Goal: Transaction & Acquisition: Purchase product/service

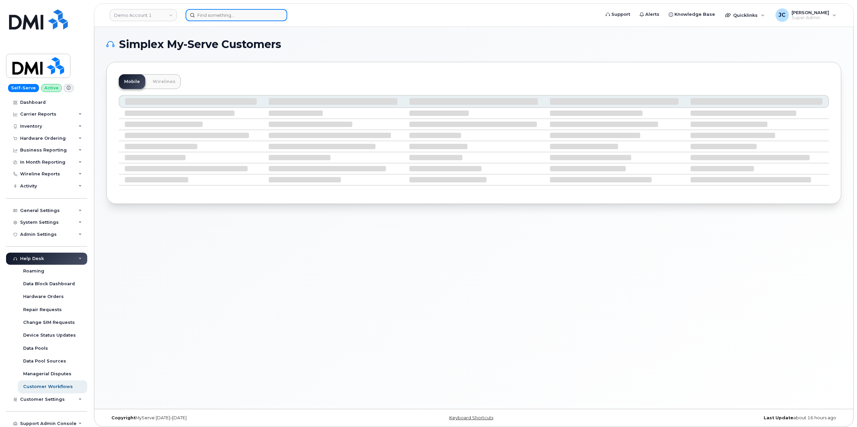
click at [220, 17] on input at bounding box center [237, 15] width 102 height 12
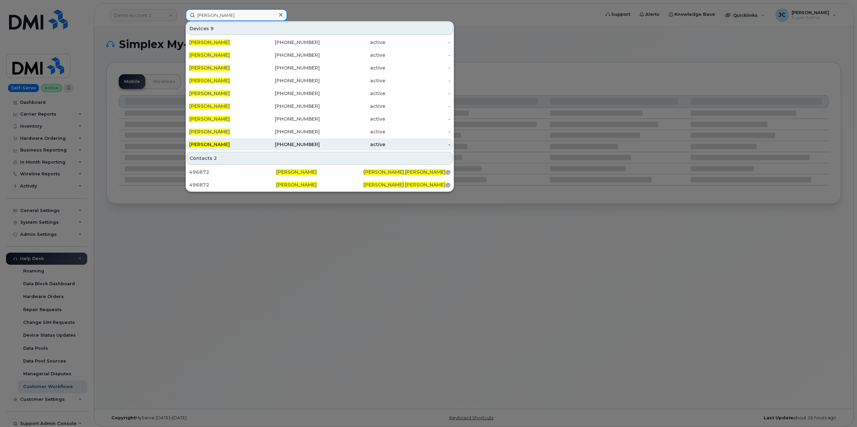
type input "colin mcelmeel"
click at [228, 144] on span "[PERSON_NAME]" at bounding box center [209, 144] width 41 height 6
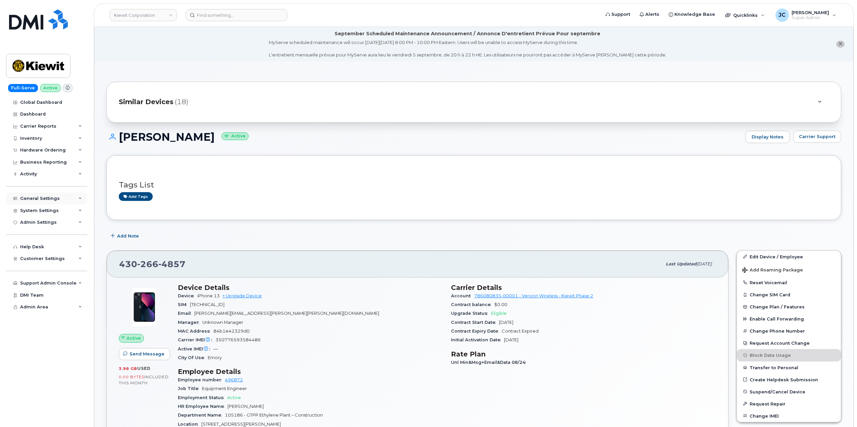
click at [44, 198] on div "General Settings" at bounding box center [40, 198] width 40 height 5
click at [45, 149] on div "Hardware Ordering" at bounding box center [43, 149] width 46 height 5
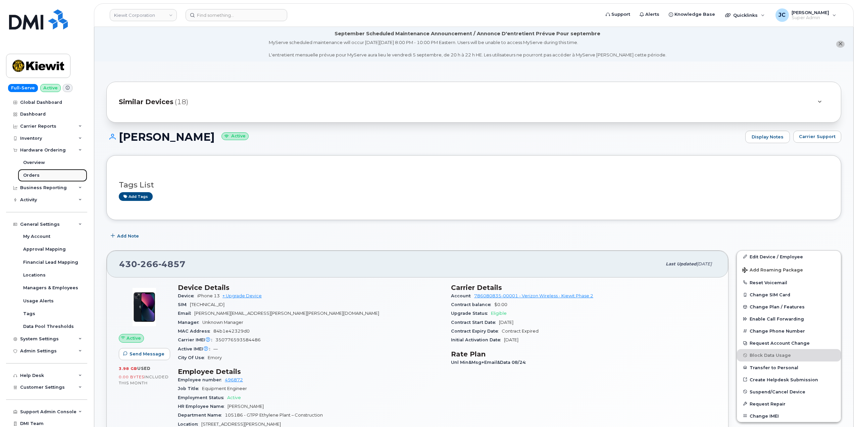
click at [34, 174] on div "Orders" at bounding box center [31, 175] width 16 height 6
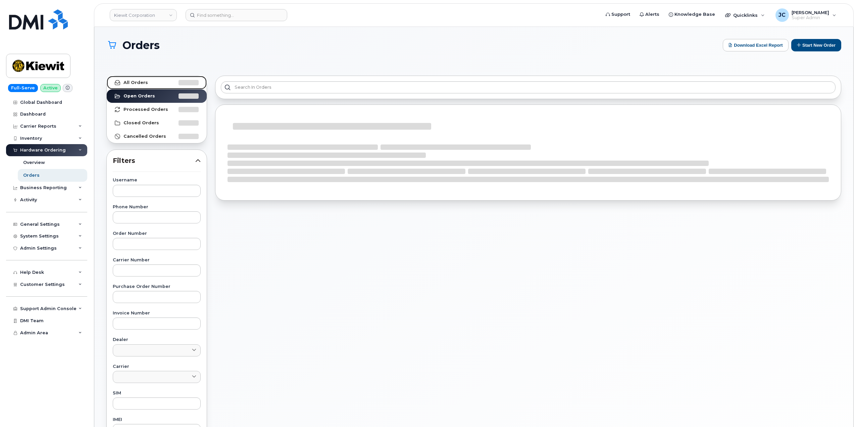
click at [146, 80] on link "All Orders" at bounding box center [157, 82] width 100 height 13
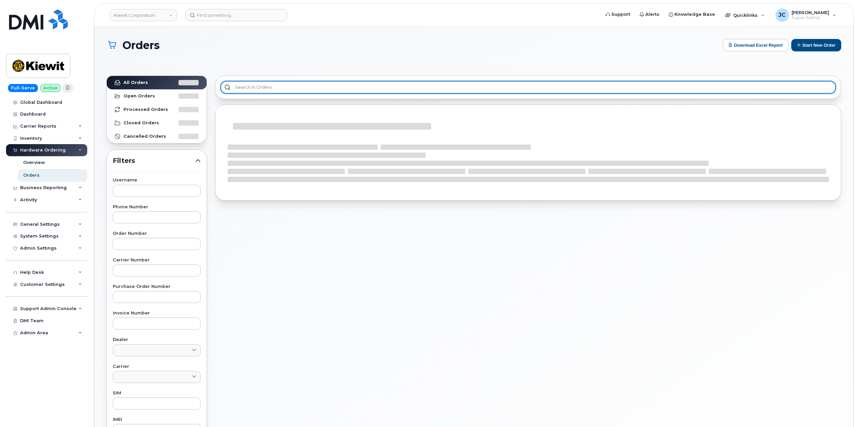
click at [262, 84] on input "text" at bounding box center [528, 87] width 615 height 12
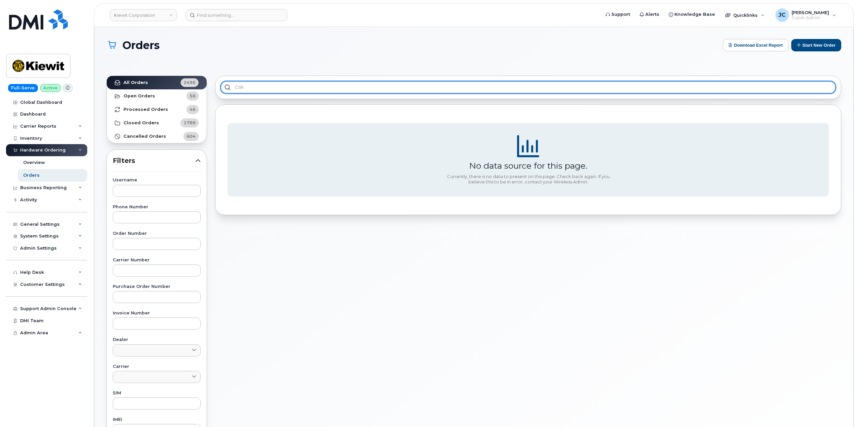
type input "colin"
drag, startPoint x: 254, startPoint y: 88, endPoint x: 212, endPoint y: 86, distance: 42.3
click at [203, 94] on div "All Orders 2495 Open Orders 56 Processed Orders 46 Closed Orders 1789 Cancelled…" at bounding box center [473, 307] width 743 height 472
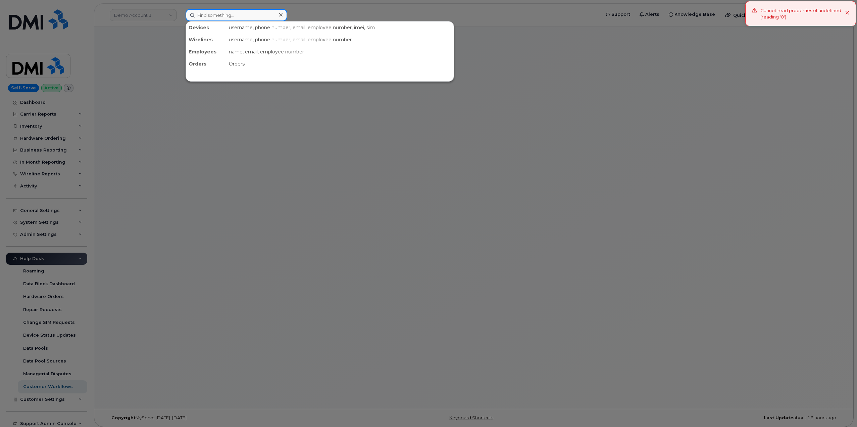
click at [246, 19] on input at bounding box center [237, 15] width 102 height 12
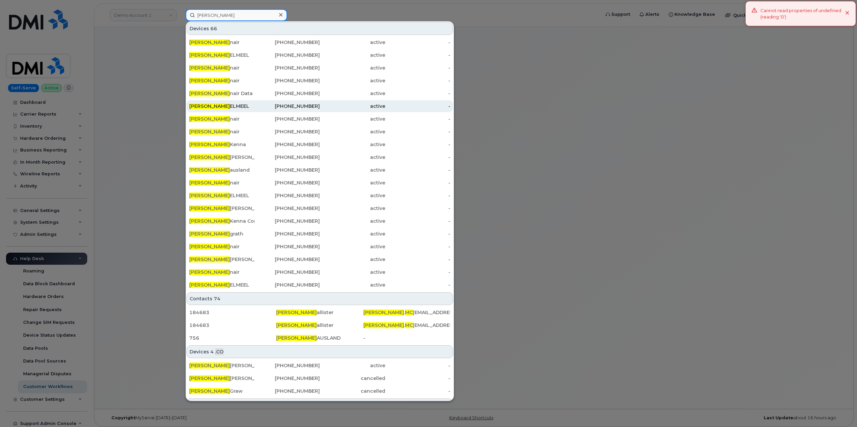
type input "colin mc"
click at [211, 105] on span "COLIN MC" at bounding box center [209, 106] width 41 height 6
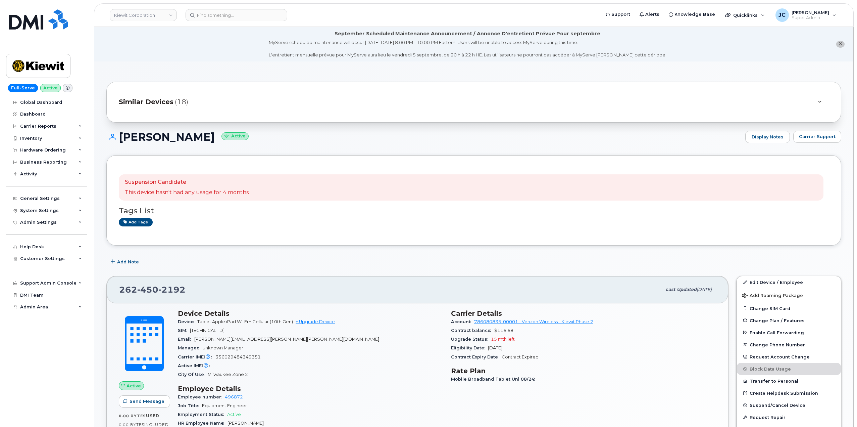
click at [818, 102] on icon at bounding box center [820, 102] width 4 height 4
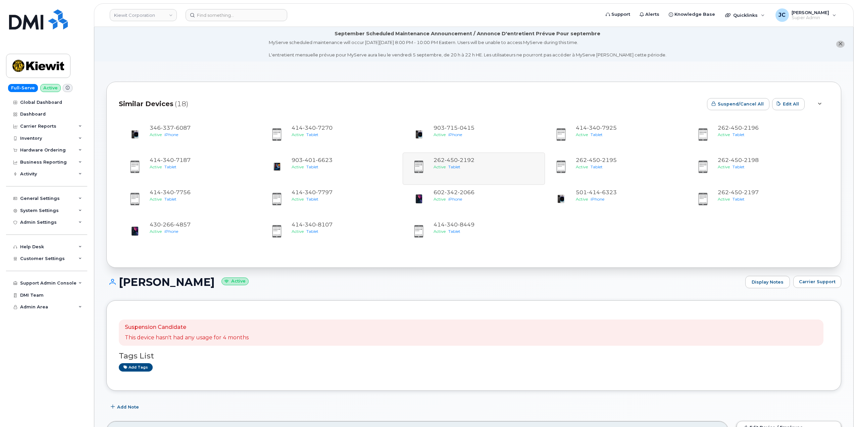
click at [819, 102] on icon at bounding box center [820, 104] width 4 height 4
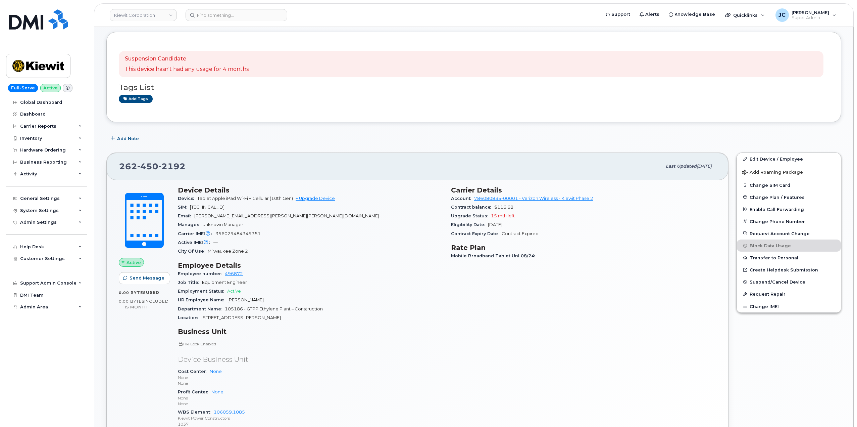
scroll to position [92, 0]
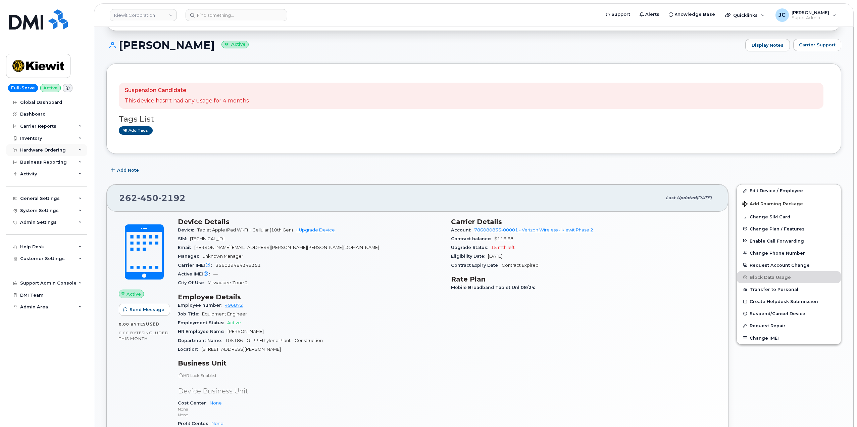
click at [81, 149] on icon at bounding box center [80, 149] width 3 height 3
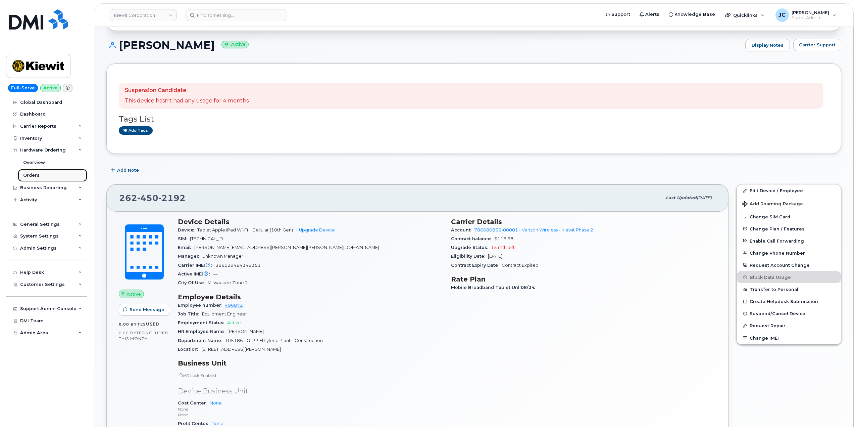
click at [33, 176] on div "Orders" at bounding box center [31, 175] width 16 height 6
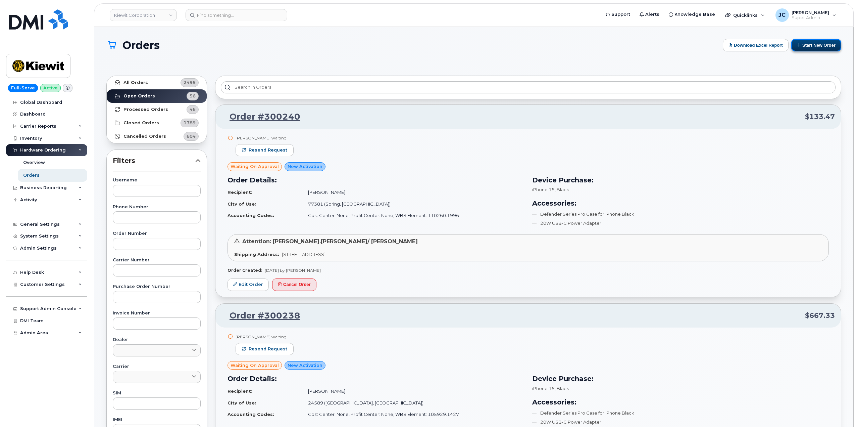
click at [812, 45] on button "Start New Order" at bounding box center [816, 45] width 50 height 12
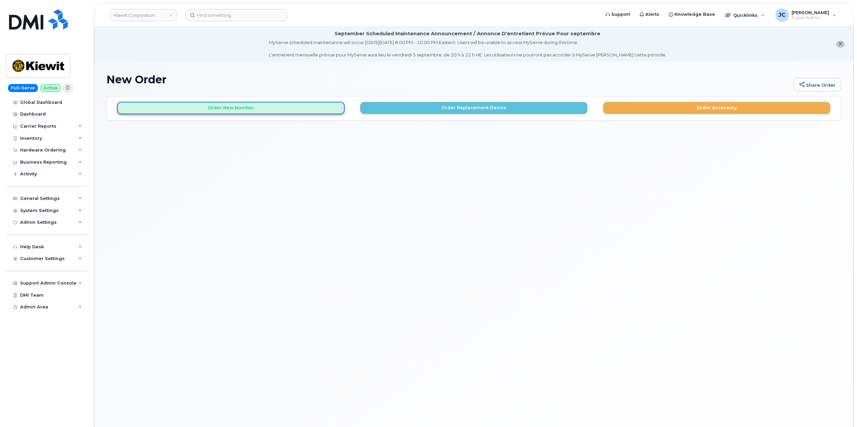
click at [267, 110] on button "Order New Number" at bounding box center [231, 108] width 228 height 12
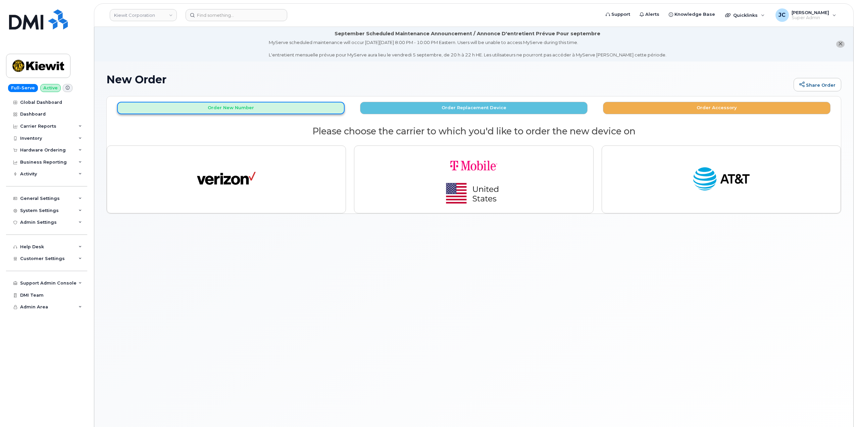
click at [237, 108] on button "Order New Number" at bounding box center [231, 108] width 228 height 12
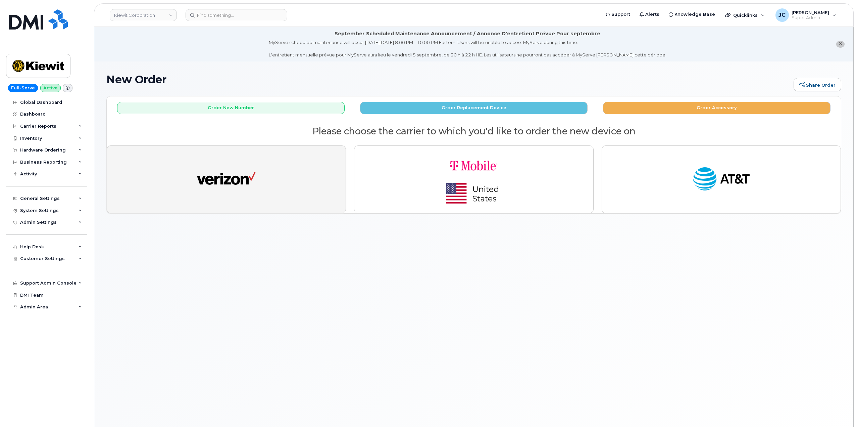
click at [227, 178] on img "button" at bounding box center [226, 179] width 59 height 30
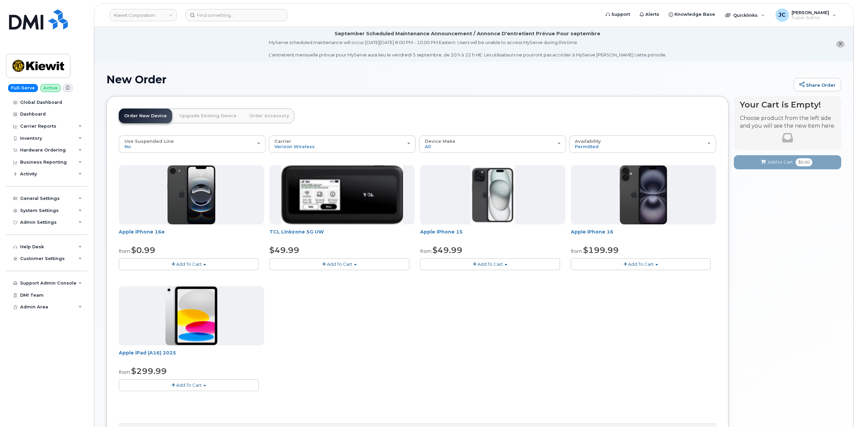
scroll to position [67, 0]
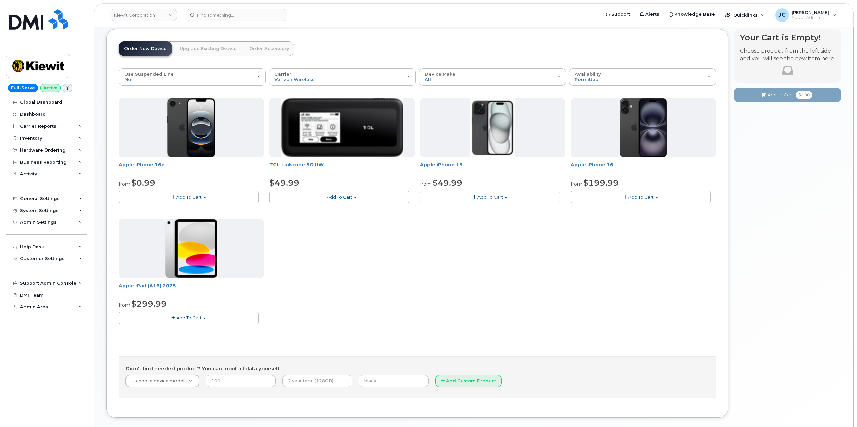
click at [197, 318] on span "Add To Cart" at bounding box center [189, 317] width 26 height 5
click at [183, 330] on link "$299.99 - 2 Year Activation (128GB)" at bounding box center [166, 330] width 93 height 8
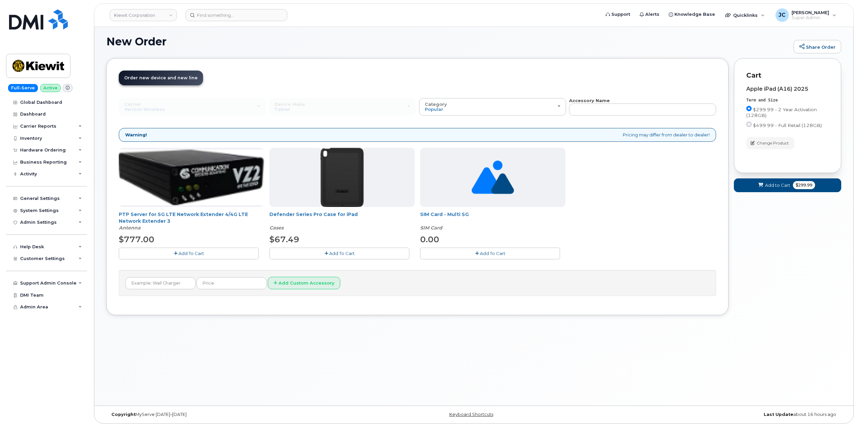
click at [349, 253] on span "Add To Cart" at bounding box center [342, 252] width 26 height 5
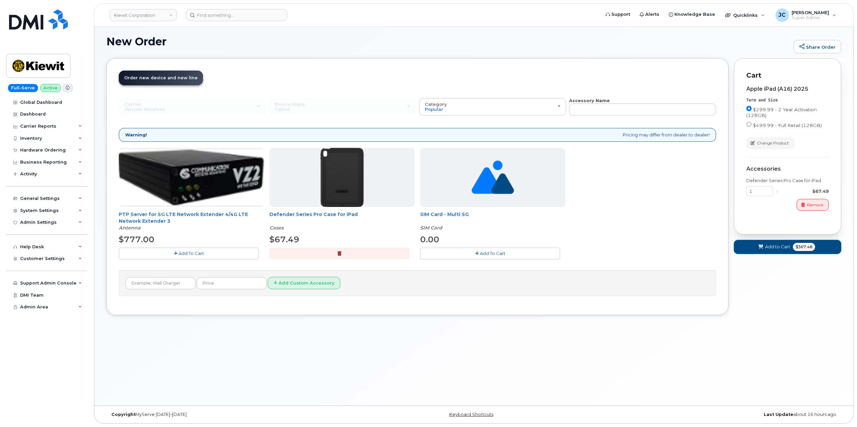
click at [778, 246] on span "Add to Cart" at bounding box center [777, 246] width 25 height 6
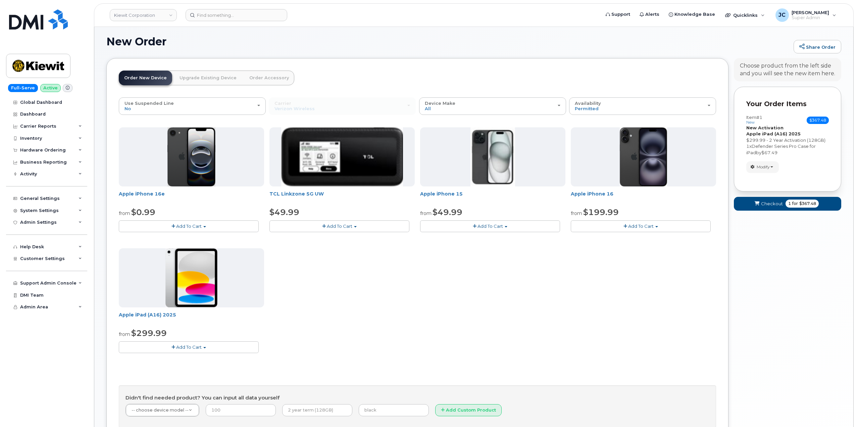
click at [189, 345] on span "Add To Cart" at bounding box center [189, 346] width 26 height 5
click at [197, 357] on link "$299.99 - 2 Year Activation (128GB)" at bounding box center [166, 359] width 93 height 8
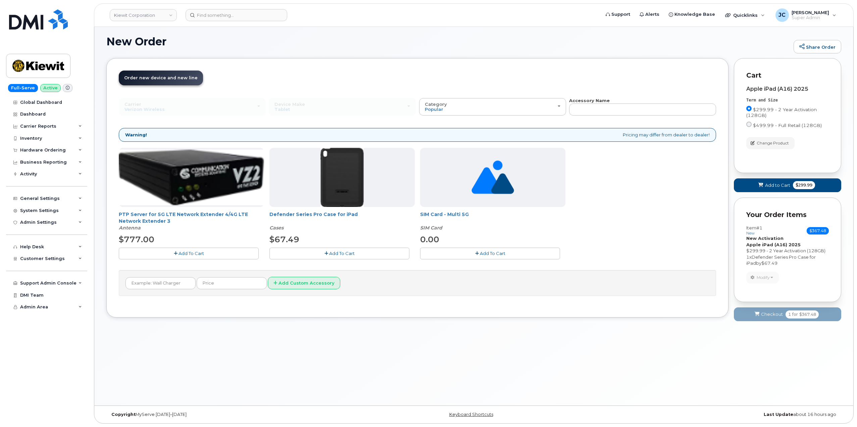
click at [332, 254] on span "Add To Cart" at bounding box center [342, 252] width 26 height 5
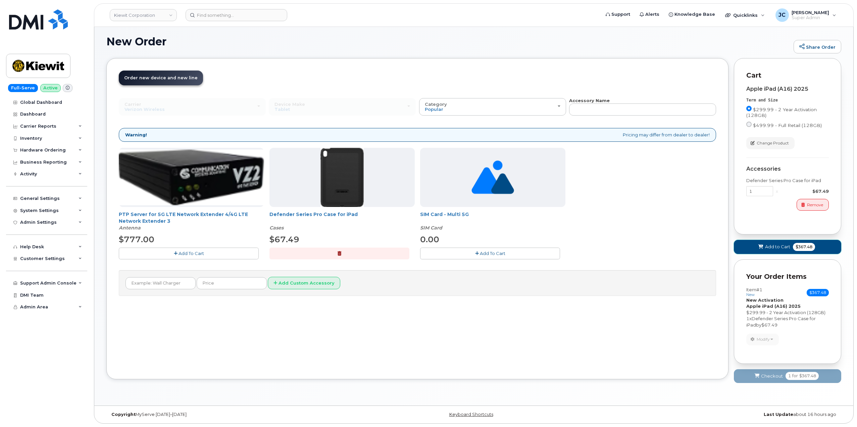
click at [772, 245] on span "Add to Cart" at bounding box center [777, 246] width 25 height 6
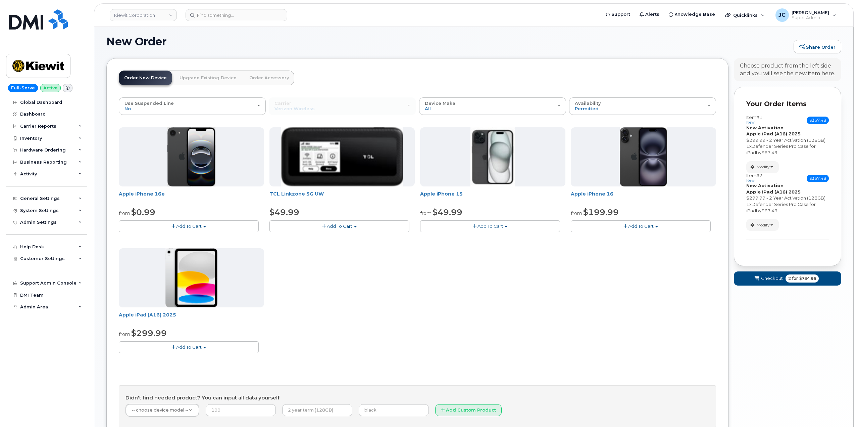
click at [188, 347] on span "Add To Cart" at bounding box center [189, 346] width 26 height 5
click at [183, 357] on link "$299.99 - 2 Year Activation (128GB)" at bounding box center [166, 359] width 93 height 8
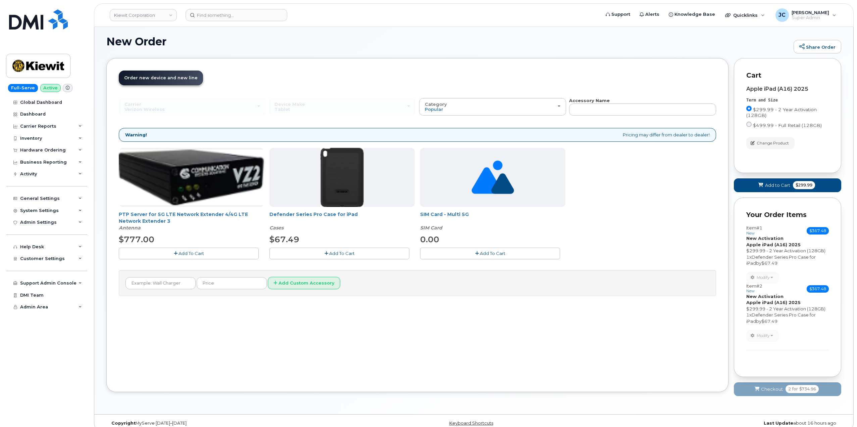
click at [330, 256] on button "Add To Cart" at bounding box center [340, 253] width 140 height 12
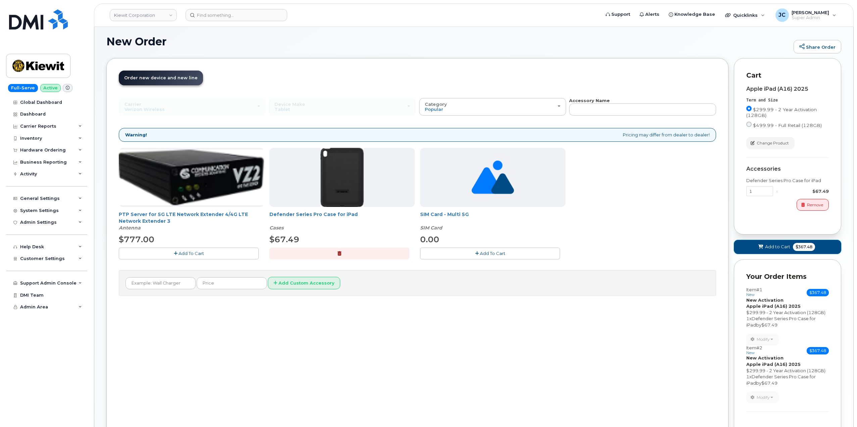
click at [769, 245] on span "Add to Cart" at bounding box center [777, 246] width 25 height 6
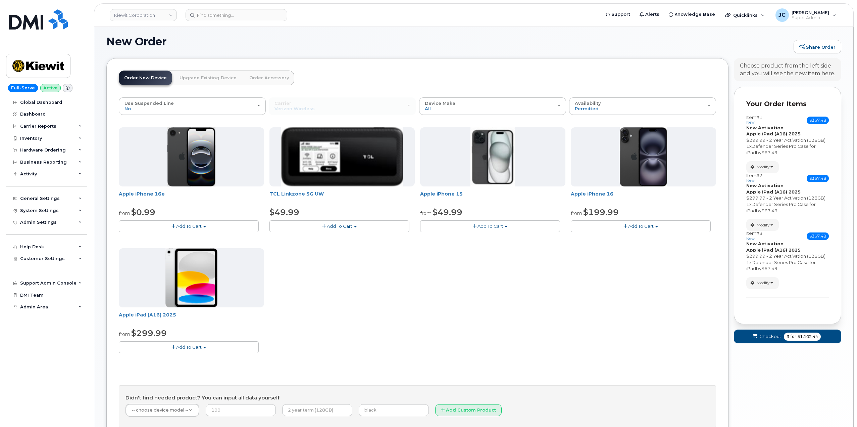
click at [188, 349] on span "Add To Cart" at bounding box center [189, 346] width 26 height 5
click at [188, 356] on link "$299.99 - 2 Year Activation (128GB)" at bounding box center [166, 359] width 93 height 8
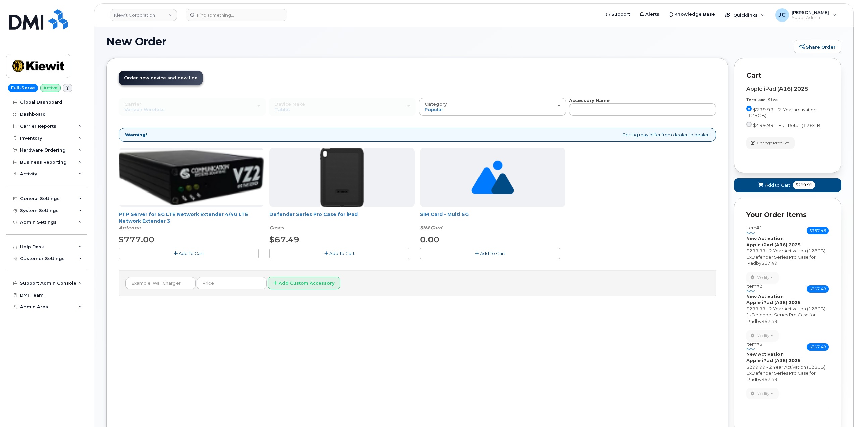
click at [348, 252] on span "Add To Cart" at bounding box center [342, 252] width 26 height 5
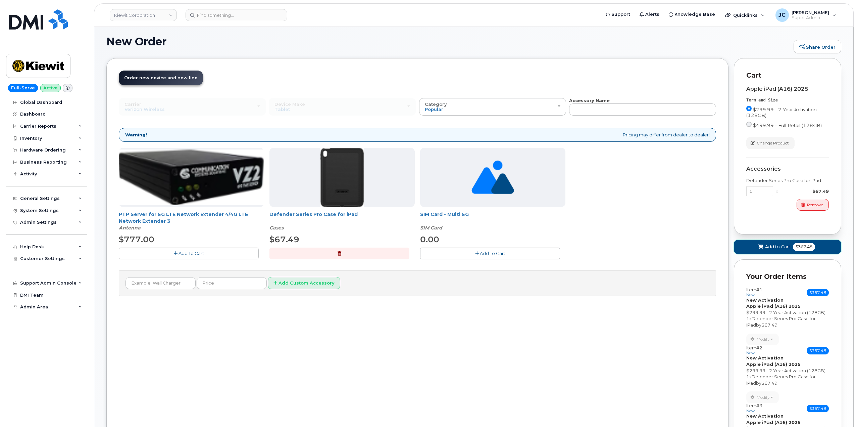
click at [778, 246] on span "Add to Cart" at bounding box center [777, 246] width 25 height 6
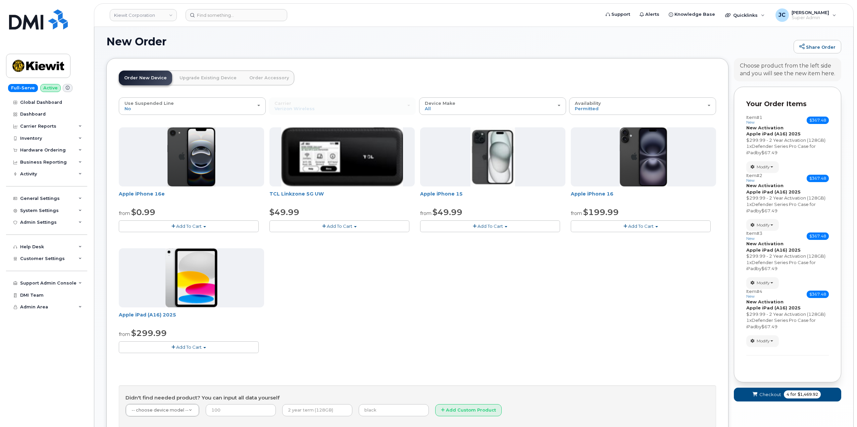
click at [187, 346] on span "Add To Cart" at bounding box center [189, 346] width 26 height 5
click at [190, 358] on link "$299.99 - 2 Year Activation (128GB)" at bounding box center [166, 359] width 93 height 8
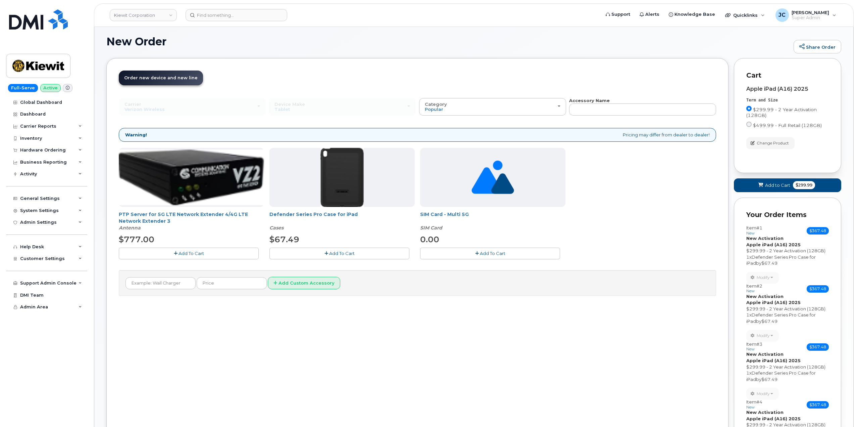
click at [341, 251] on span "Add To Cart" at bounding box center [342, 252] width 26 height 5
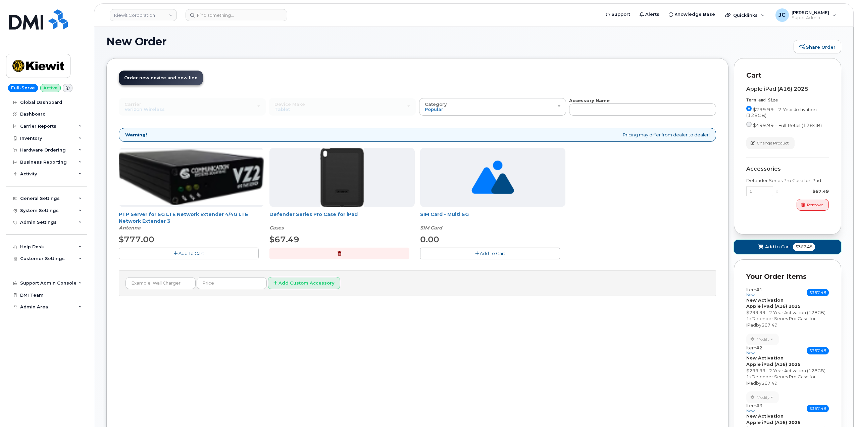
click at [778, 247] on span "Add to Cart" at bounding box center [777, 246] width 25 height 6
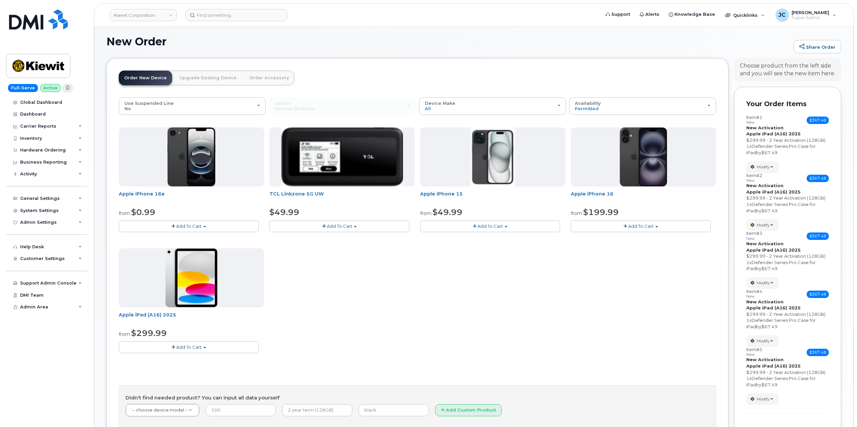
click at [191, 348] on span "Add To Cart" at bounding box center [189, 346] width 26 height 5
click at [183, 358] on link "$299.99 - 2 Year Activation (128GB)" at bounding box center [166, 359] width 93 height 8
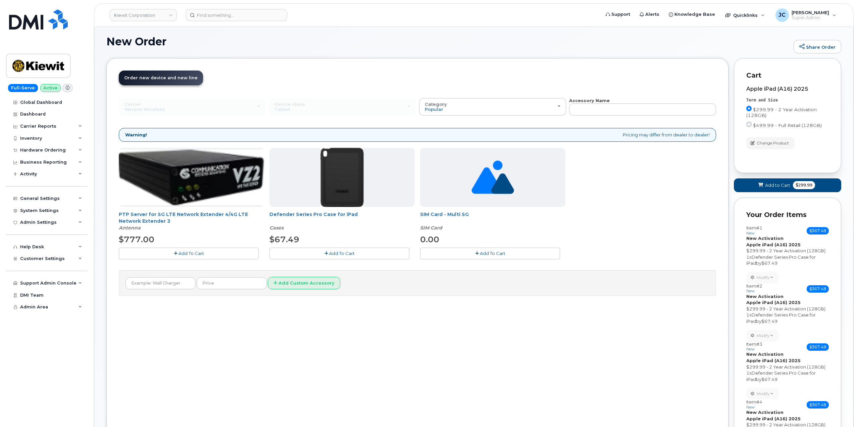
click at [343, 251] on button "Add To Cart" at bounding box center [340, 253] width 140 height 12
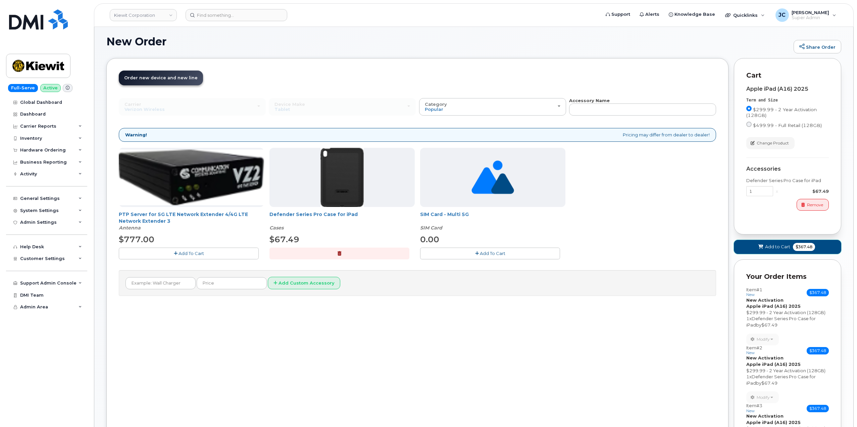
click at [781, 244] on span "Add to Cart" at bounding box center [777, 246] width 25 height 6
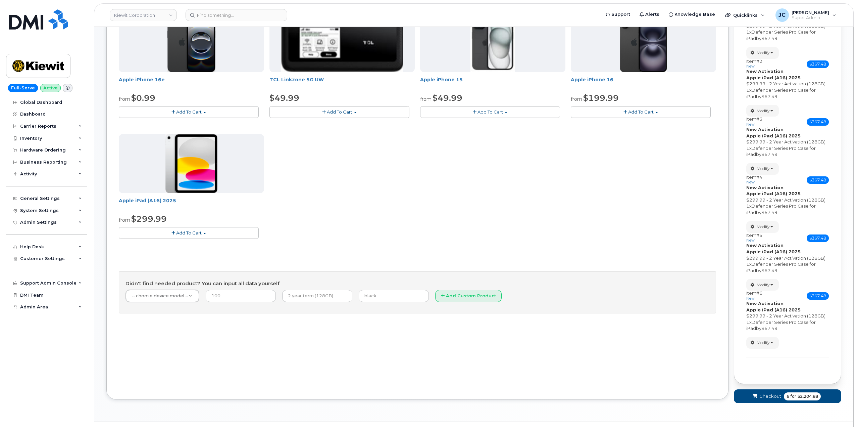
scroll to position [168, 0]
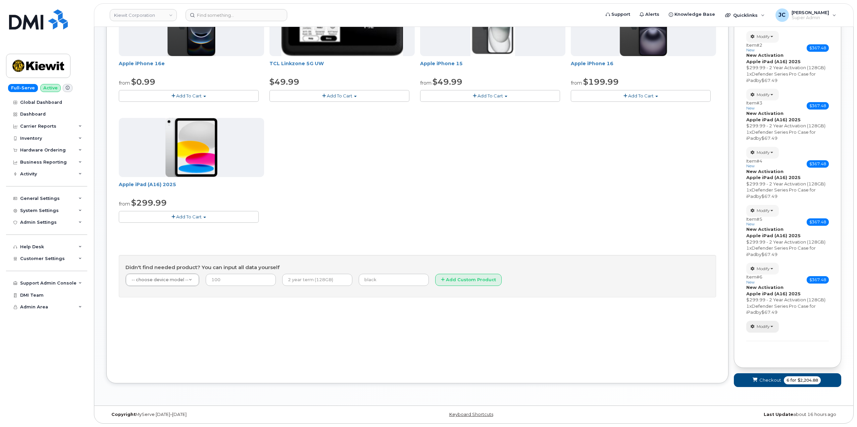
click at [763, 326] on span "Modify" at bounding box center [763, 326] width 13 height 6
click at [767, 366] on span "Remove" at bounding box center [765, 366] width 22 height 5
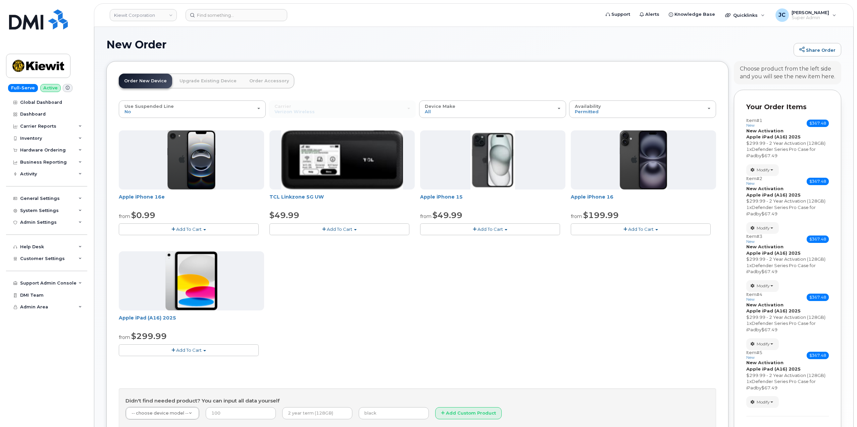
scroll to position [110, 0]
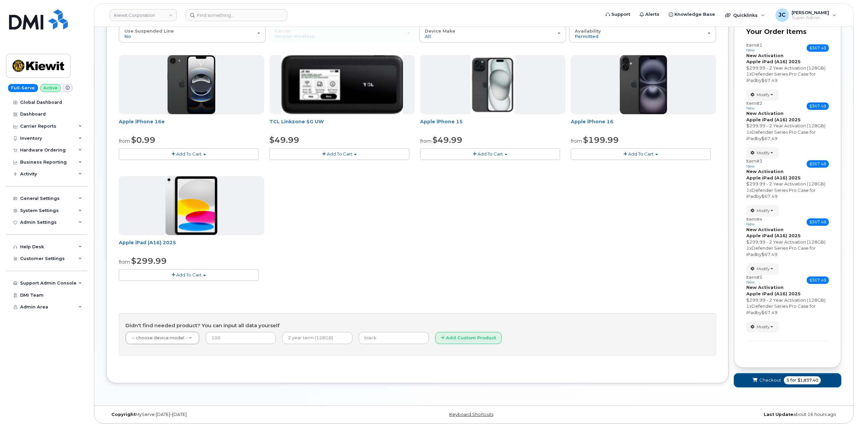
click at [788, 381] on span "5" at bounding box center [788, 380] width 3 height 6
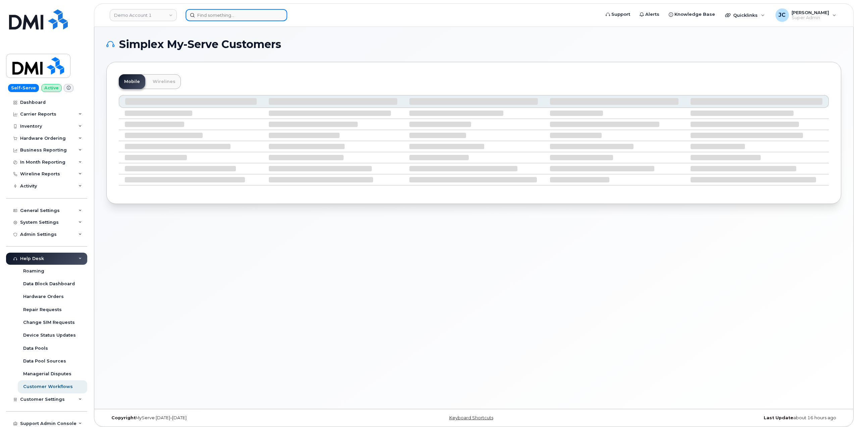
click at [226, 17] on input at bounding box center [237, 15] width 102 height 12
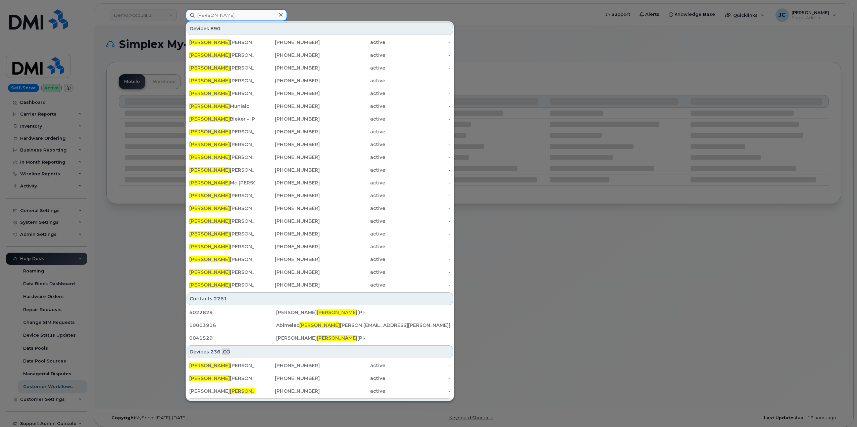
click at [229, 15] on input "[PERSON_NAME]" at bounding box center [237, 15] width 102 height 12
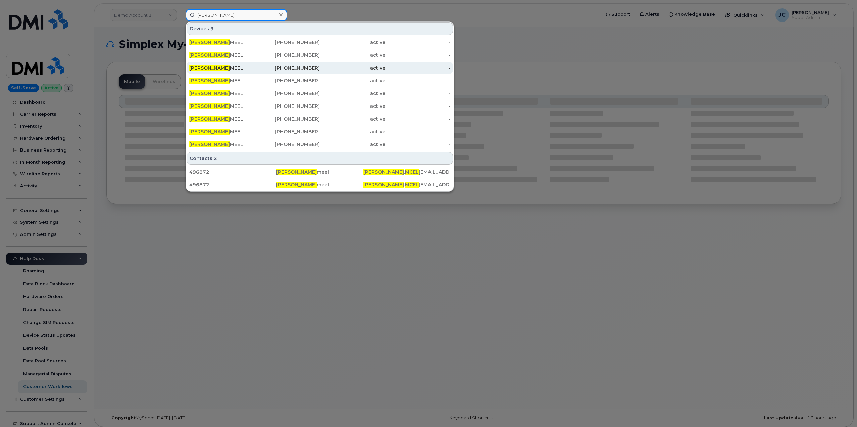
type input "[PERSON_NAME]"
click at [217, 67] on span "[PERSON_NAME]" at bounding box center [209, 68] width 41 height 6
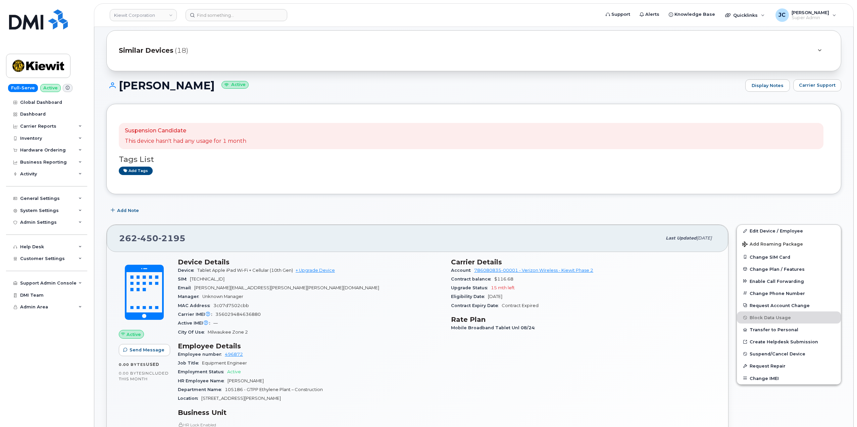
scroll to position [67, 0]
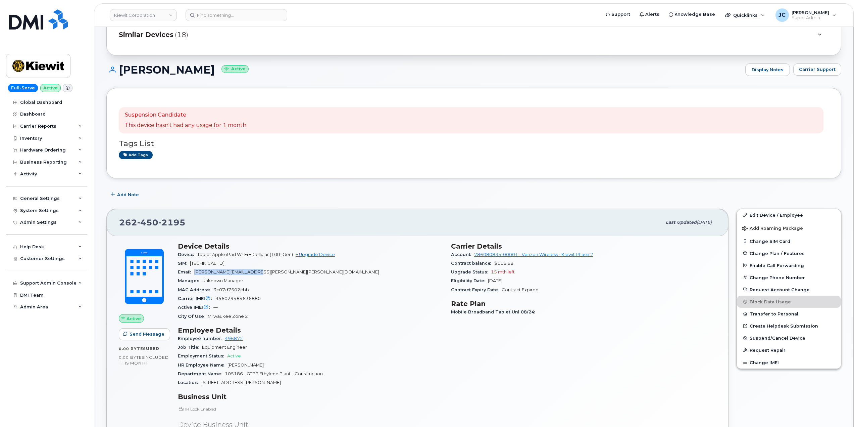
drag, startPoint x: 270, startPoint y: 274, endPoint x: 215, endPoint y: 275, distance: 54.0
click at [197, 272] on div "Email [PERSON_NAME][EMAIL_ADDRESS][PERSON_NAME][PERSON_NAME][DOMAIN_NAME]" at bounding box center [310, 272] width 265 height 9
copy span "[PERSON_NAME][EMAIL_ADDRESS][PERSON_NAME][PERSON_NAME][DOMAIN_NAME]"
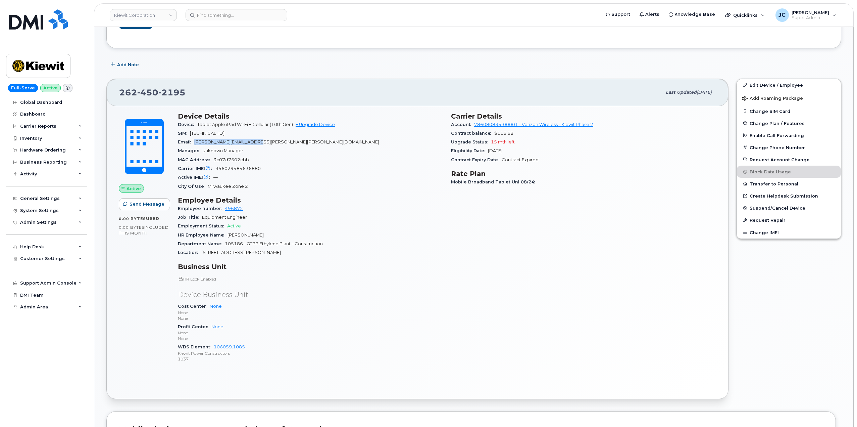
scroll to position [201, 0]
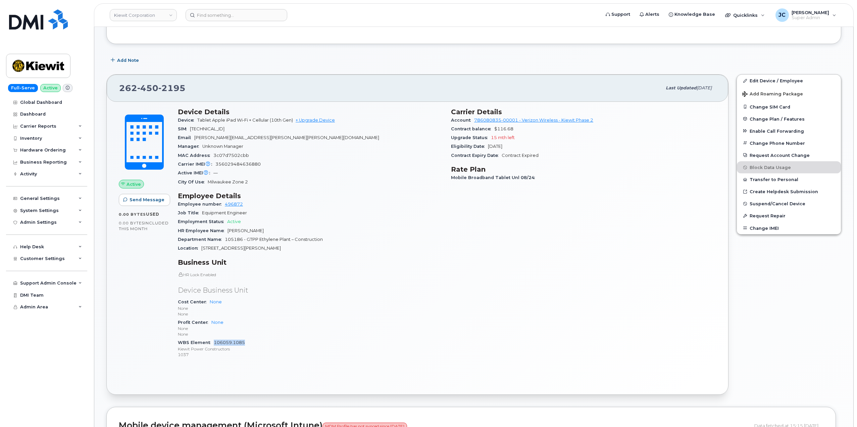
drag, startPoint x: 247, startPoint y: 344, endPoint x: 216, endPoint y: 342, distance: 30.9
click at [214, 342] on div "WBS Element 106059.1085 [PERSON_NAME] Power Constructors 1037" at bounding box center [310, 348] width 265 height 20
copy link "106059.1085"
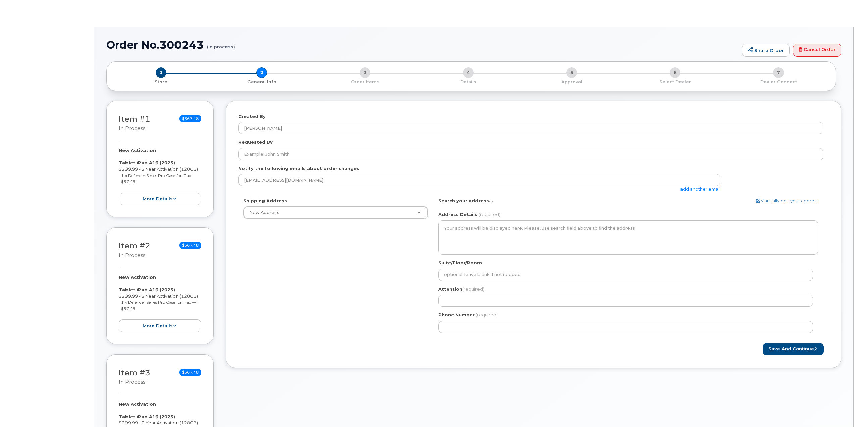
select select
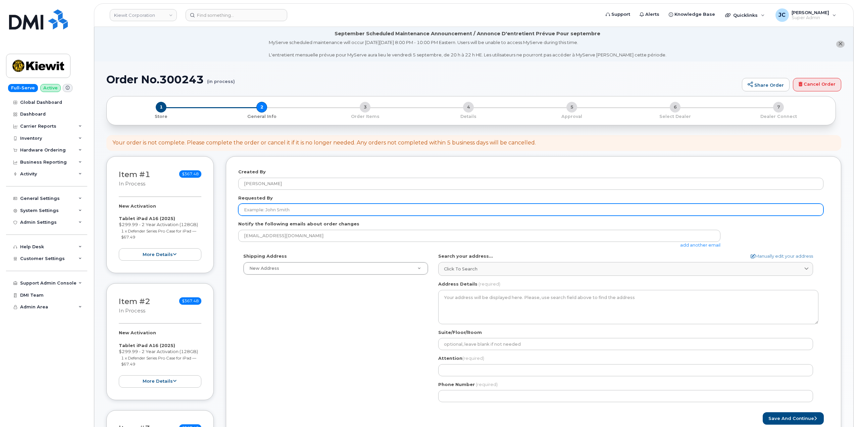
click at [283, 212] on input "Requested By" at bounding box center [530, 209] width 585 height 12
click at [295, 207] on input "Colin Mcelmeel" at bounding box center [530, 209] width 585 height 12
type input "[PERSON_NAME]"
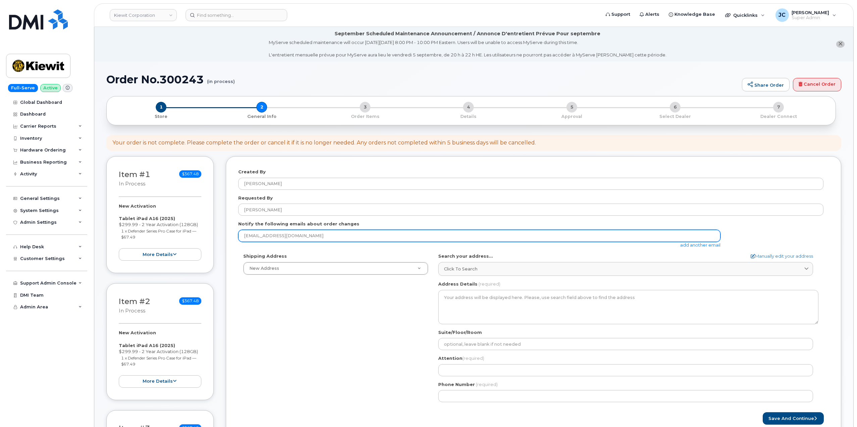
drag, startPoint x: 303, startPoint y: 230, endPoint x: 197, endPoint y: 240, distance: 106.5
paste input "COLIN.MCELMEEL@KIEWIT.COM"
type input "COLIN.MCELMEEL@KIEWIT.COM"
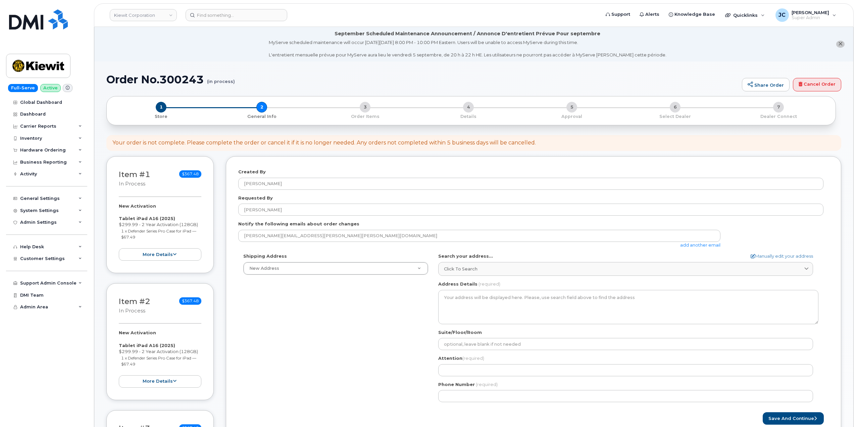
click at [338, 328] on div "Shipping Address New Address New Address AB Search your address... Manually edi…" at bounding box center [530, 330] width 585 height 154
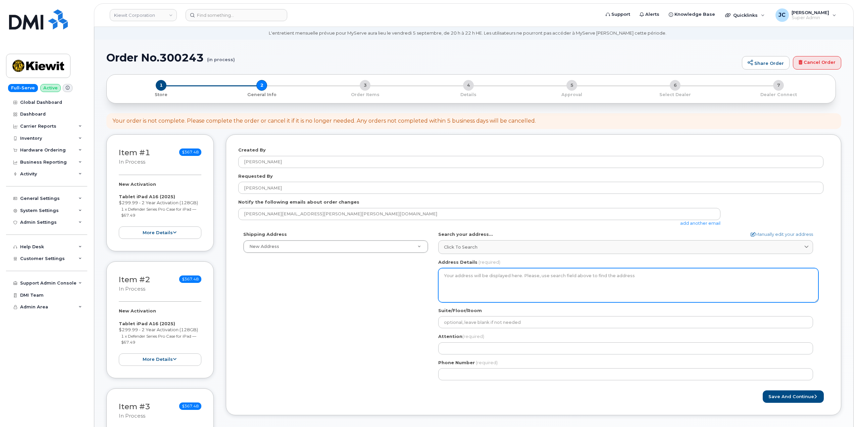
scroll to position [34, 0]
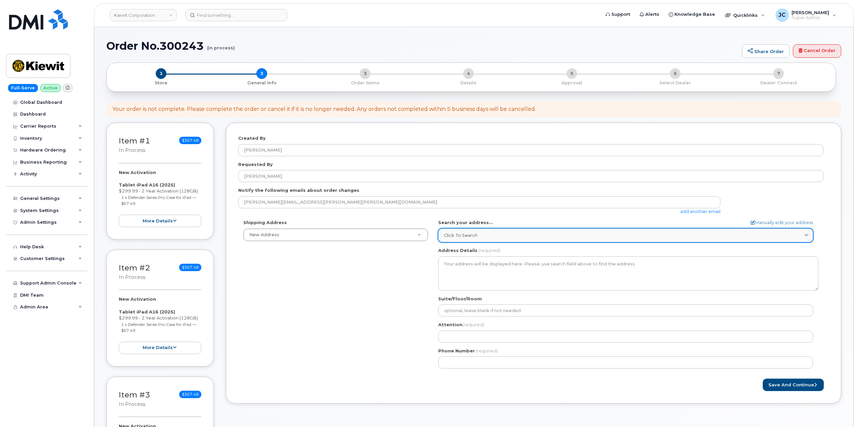
click at [472, 236] on span "Click to search" at bounding box center [461, 235] width 34 height 6
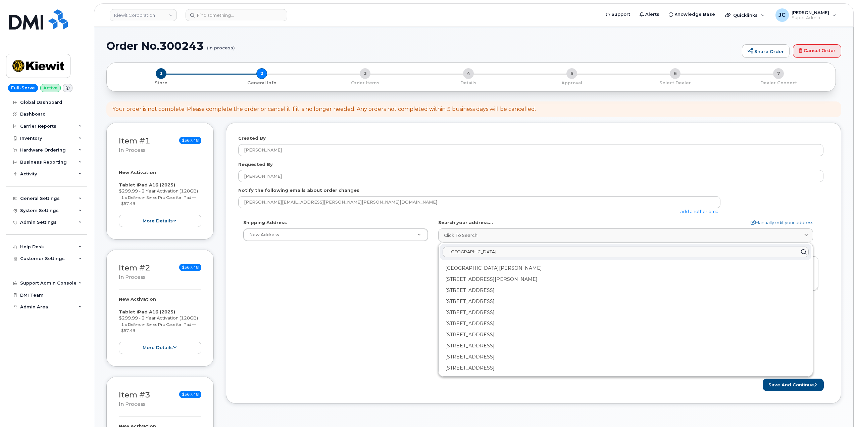
drag, startPoint x: 509, startPoint y: 248, endPoint x: 478, endPoint y: 248, distance: 30.5
click at [478, 248] on input "4811 County Pleasant" at bounding box center [626, 251] width 366 height 11
type input "4811 County Highway H"
click at [324, 337] on div "Shipping Address New Address New Address AB Search your address... Manually edi…" at bounding box center [530, 296] width 585 height 154
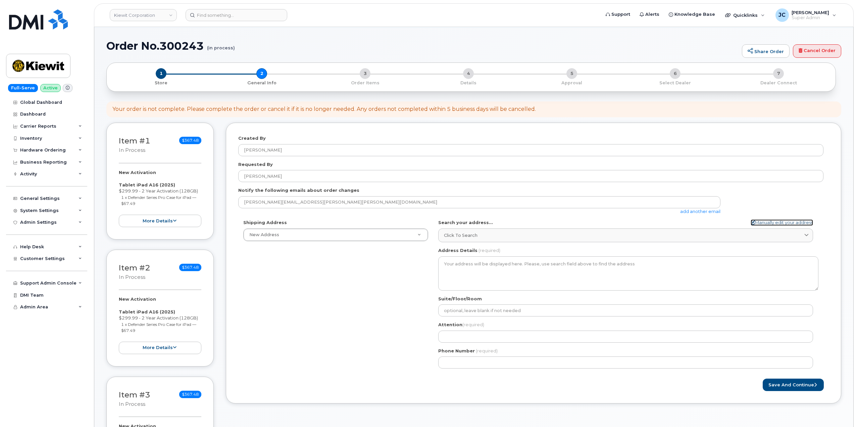
click at [769, 223] on link "Manually edit your address" at bounding box center [782, 222] width 62 height 6
select select
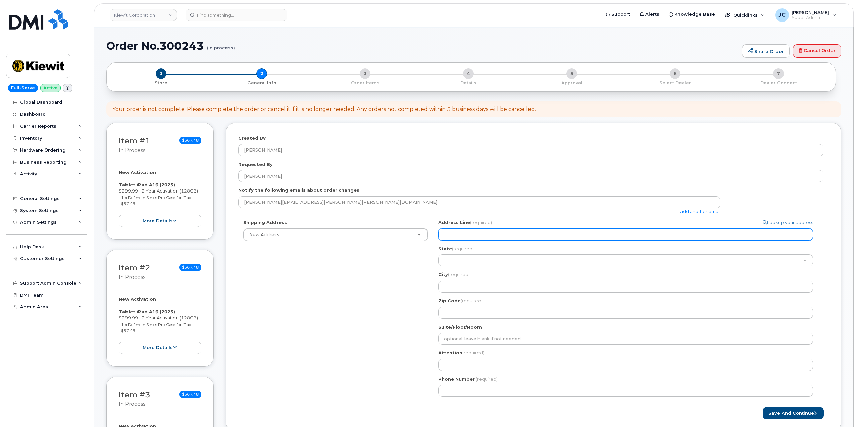
click at [460, 235] on input "Address Line (required)" at bounding box center [625, 234] width 375 height 12
paste input "4811 County Highway H"
select select
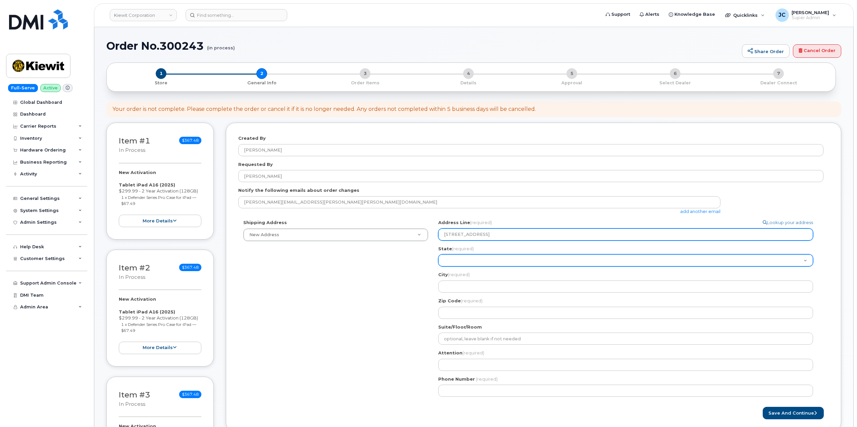
type input "4811 County Highway H"
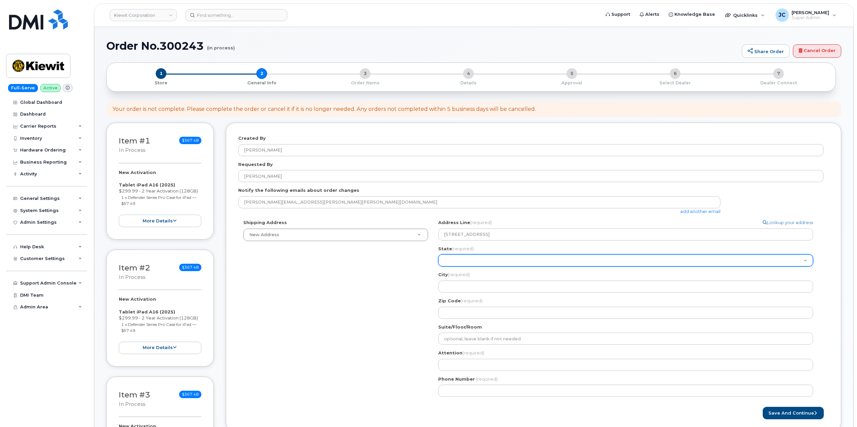
click at [445, 260] on select "Alabama Alaska American Samoa Arizona Arkansas California Colorado Connecticut …" at bounding box center [625, 260] width 375 height 12
click at [472, 256] on select "Alabama Alaska American Samoa Arizona Arkansas California Colorado Connecticut …" at bounding box center [625, 260] width 375 height 12
select select "WI"
click at [438, 254] on select "Alabama Alaska American Samoa Arizona Arkansas California Colorado Connecticut …" at bounding box center [625, 260] width 375 height 12
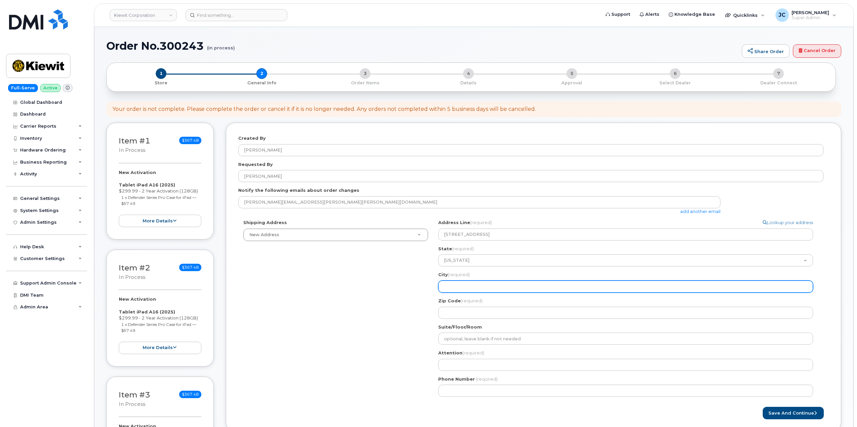
click at [454, 287] on input "City (required)" at bounding box center [625, 286] width 375 height 12
select select
type input "M"
select select
type input "Mt"
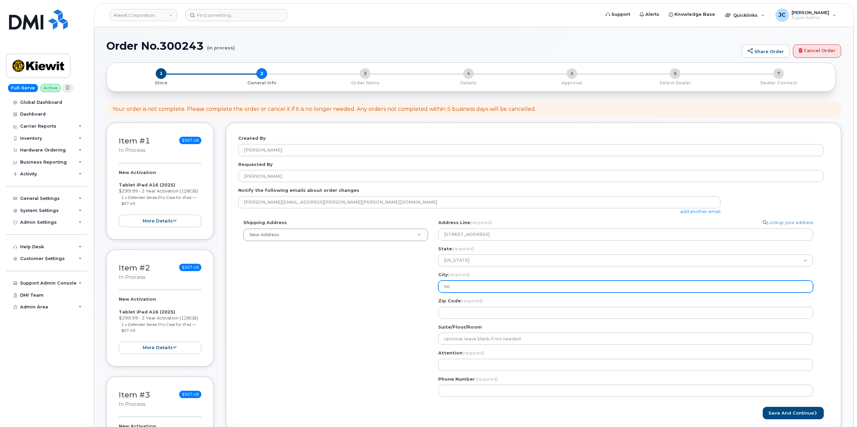
select select
type input "Mt."
select select
type input "Mt. P"
select select
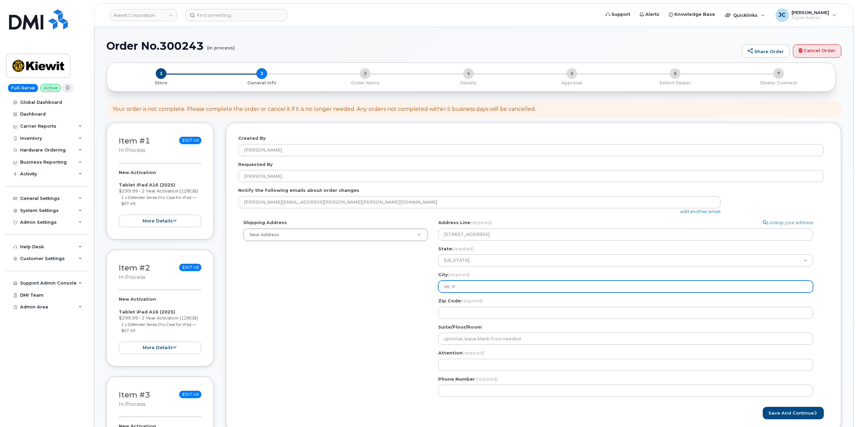
type input "Mt. Pl"
select select
type input "Mt. Ple"
select select
type input "Mt. Plea"
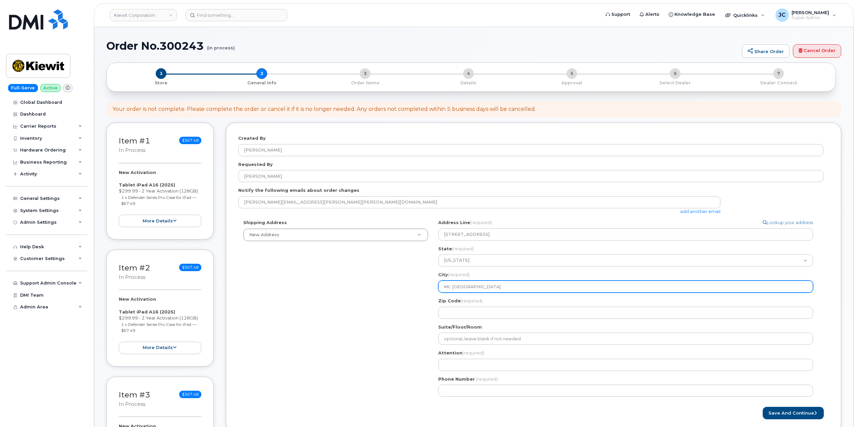
select select
type input "Mt. Pleas"
select select
type input "Mt. Pleasa"
select select
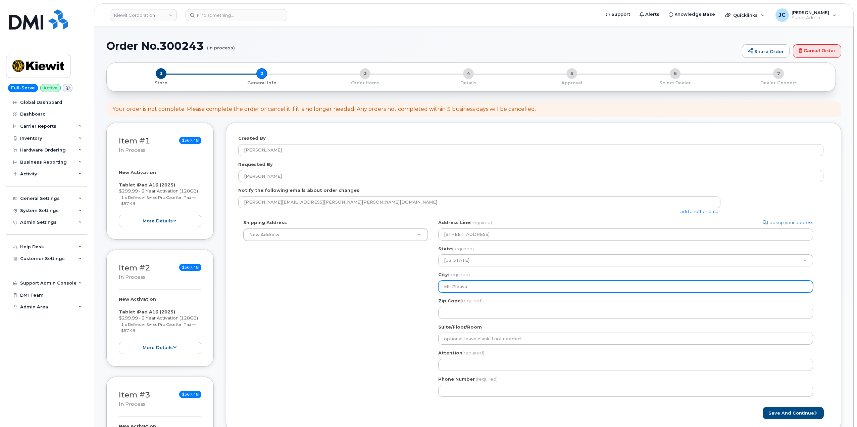
type input "Mt. Pleasan"
select select
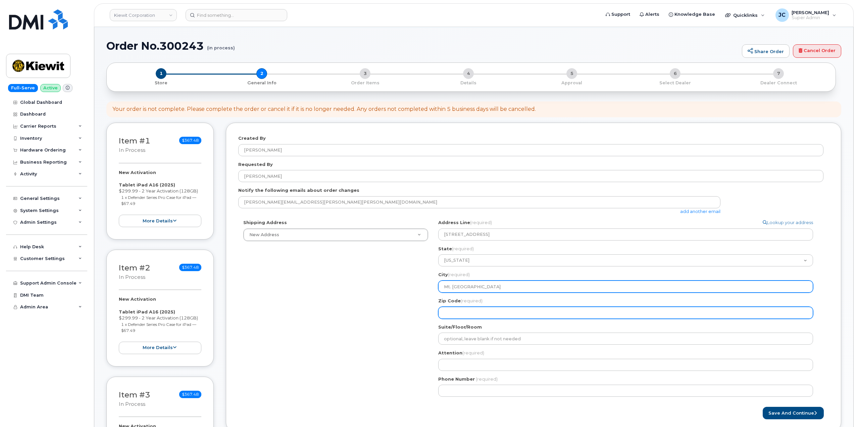
type input "Mt. Pleasant"
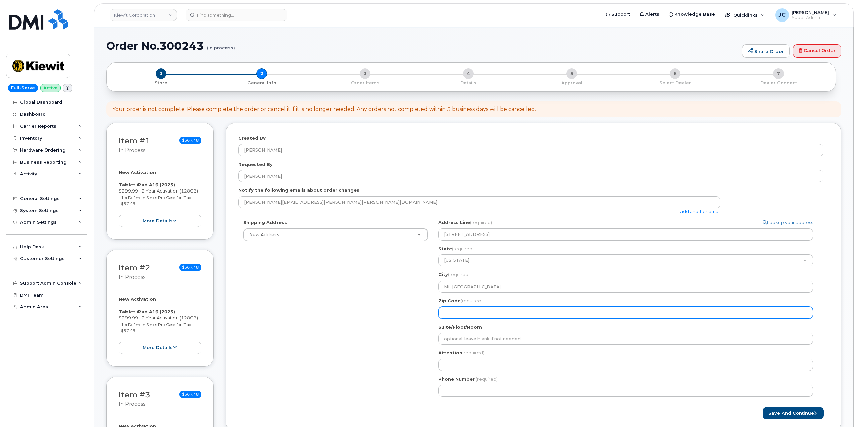
click at [459, 311] on input "Zip Code (required)" at bounding box center [625, 312] width 375 height 12
select select
type input "5"
select select
type input "53"
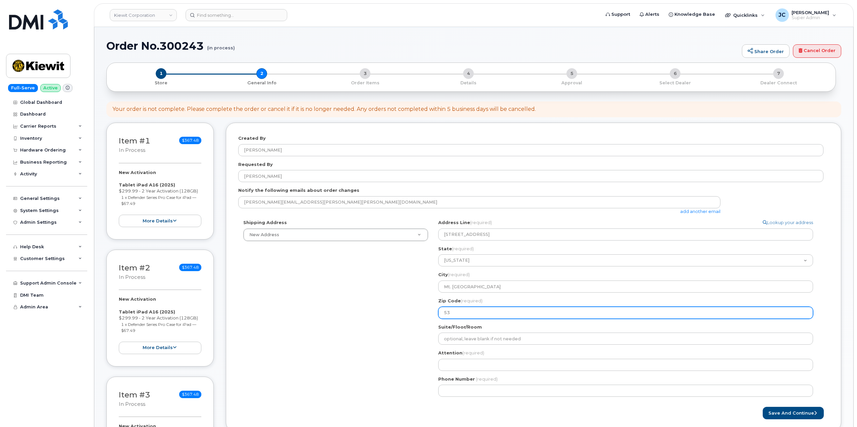
select select
type input "531"
select select
type input "5317"
select select
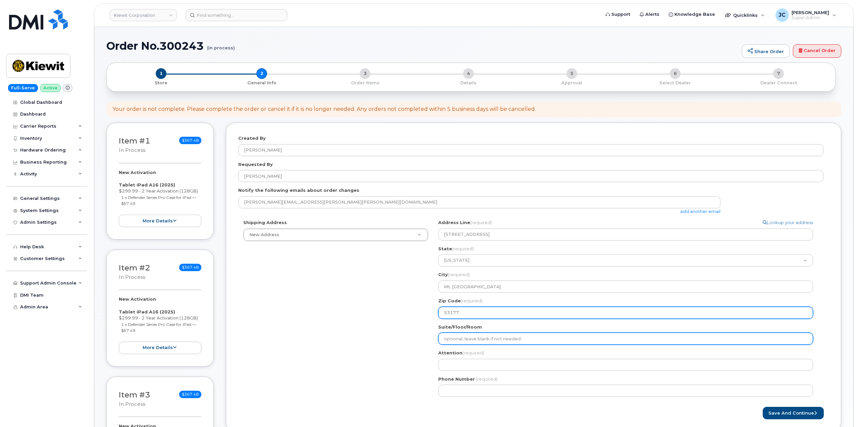
type input "53177"
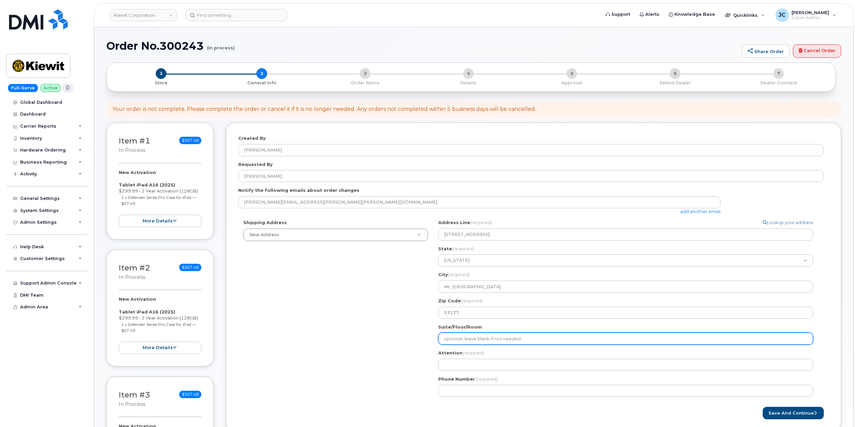
click at [456, 333] on input "Suite/Floor/Room" at bounding box center [625, 338] width 375 height 12
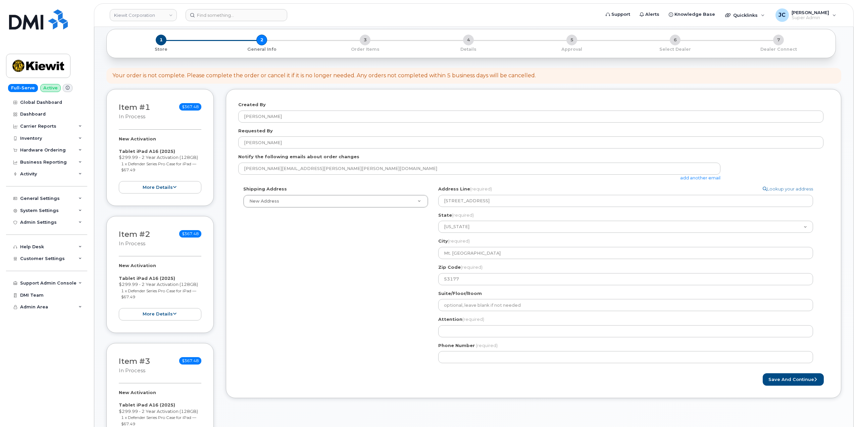
click at [697, 177] on link "add another email" at bounding box center [700, 177] width 40 height 5
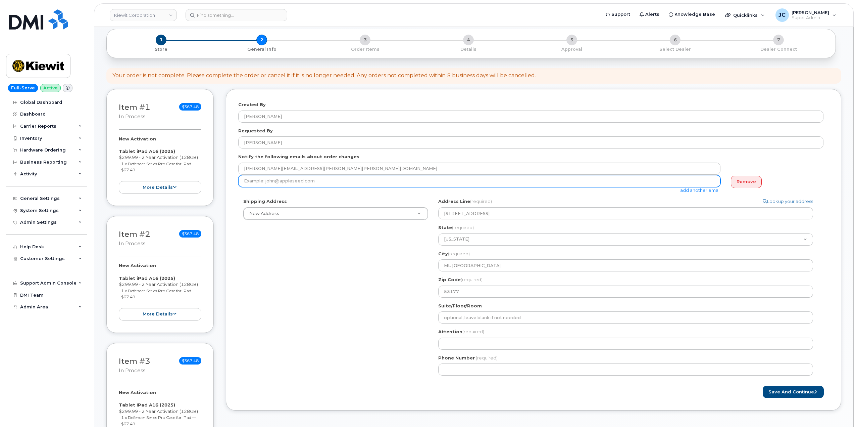
paste input "[PERSON_NAME][EMAIL_ADDRESS][PERSON_NAME][PERSON_NAME][DOMAIN_NAME]"
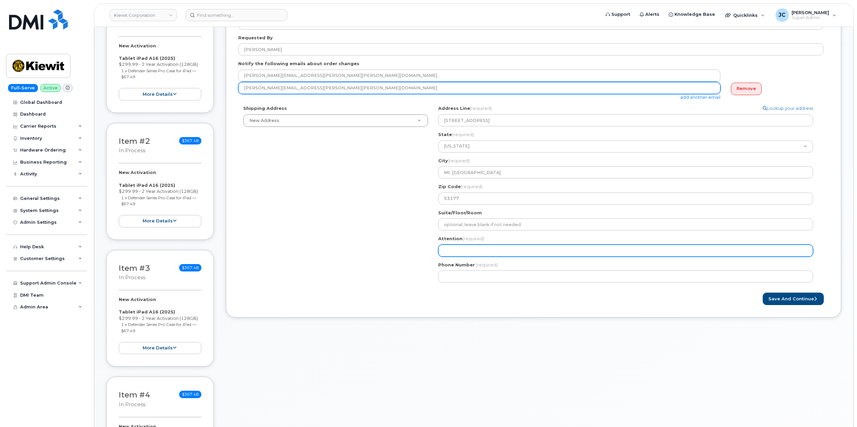
scroll to position [168, 0]
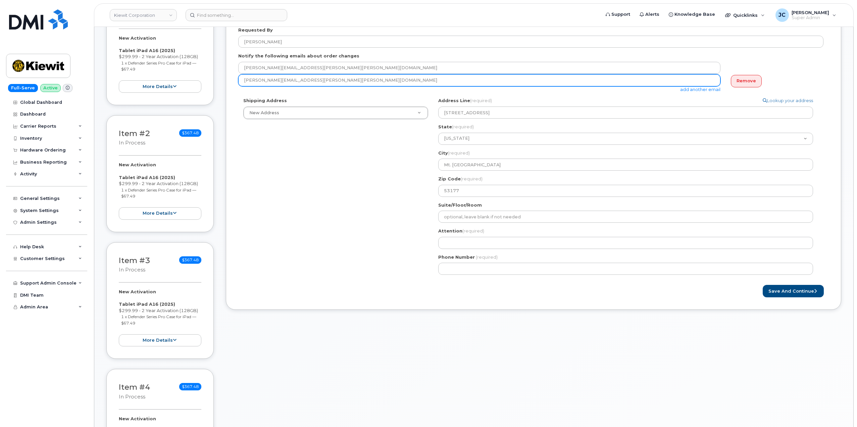
type input "[PERSON_NAME][EMAIL_ADDRESS][PERSON_NAME][PERSON_NAME][DOMAIN_NAME]"
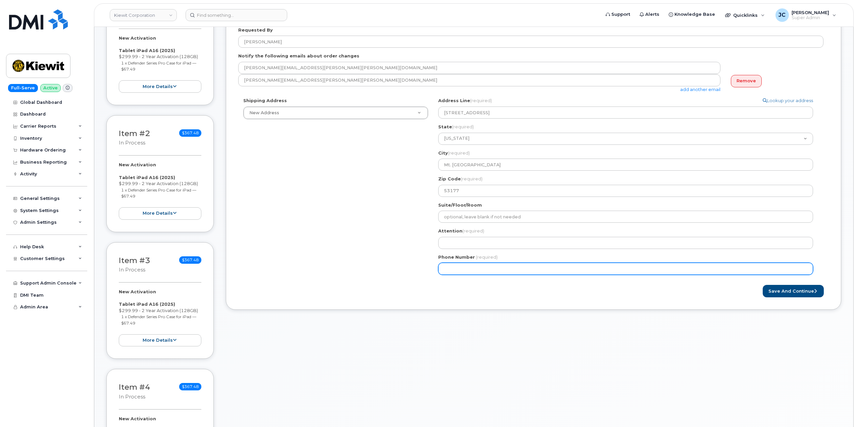
drag, startPoint x: 468, startPoint y: 303, endPoint x: 467, endPoint y: 271, distance: 31.9
click at [469, 300] on div "Created By Jene Cook Requested By Colin Mcelmeel Notify the following emails ab…" at bounding box center [534, 148] width 616 height 321
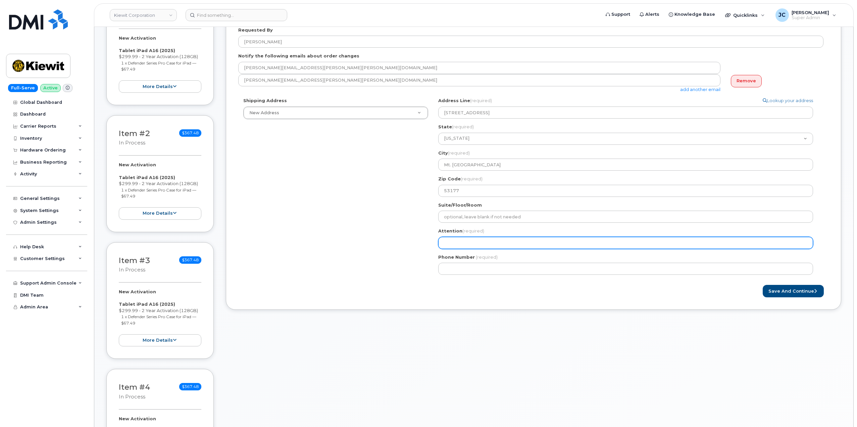
click at [457, 244] on input "Attention (required)" at bounding box center [625, 243] width 375 height 12
select select
type input "A"
select select
type input "AT"
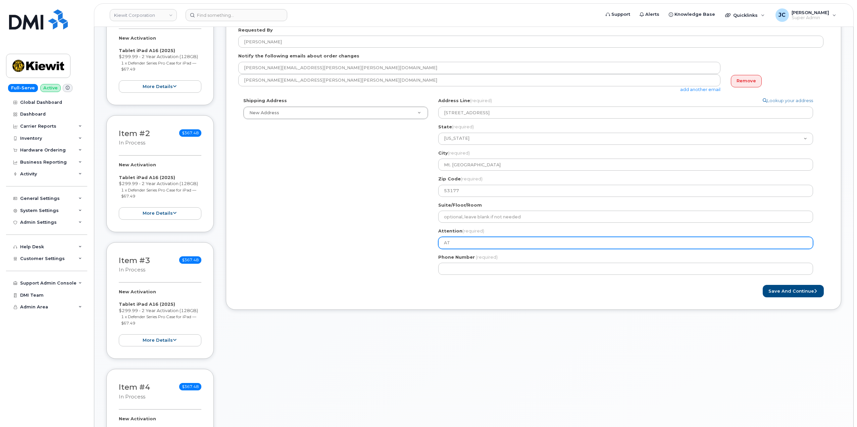
select select
type input "ATT"
select select
type input "ATTN"
select select
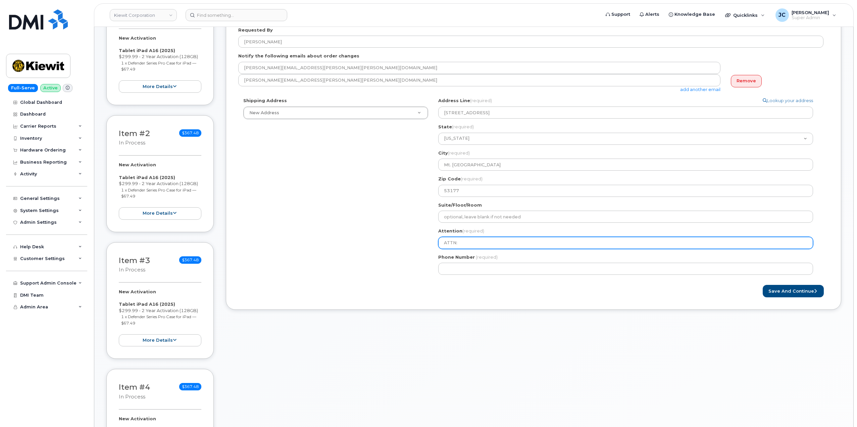
type input "ATTN:"
drag, startPoint x: 464, startPoint y: 244, endPoint x: 356, endPoint y: 241, distance: 108.1
click at [349, 247] on div "Shipping Address New Address New Address WI Mt. Pleasant Search your address...…" at bounding box center [530, 188] width 585 height 182
paste input "Woody Hugget"
select select
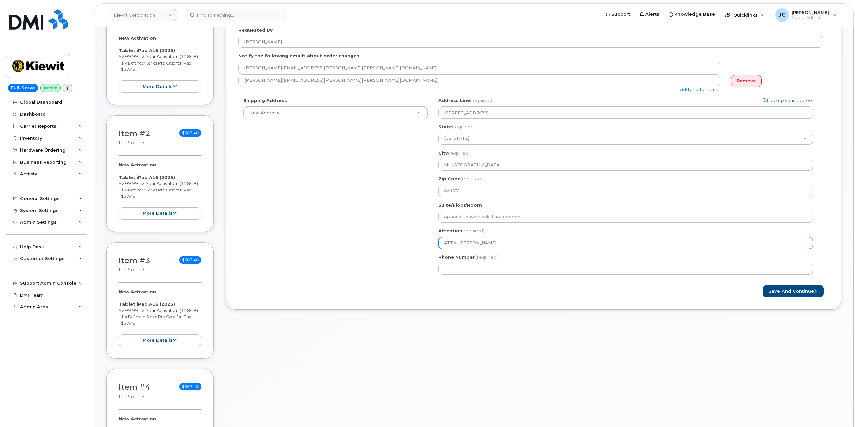
type input "ATTN: [PERSON_NAME]"
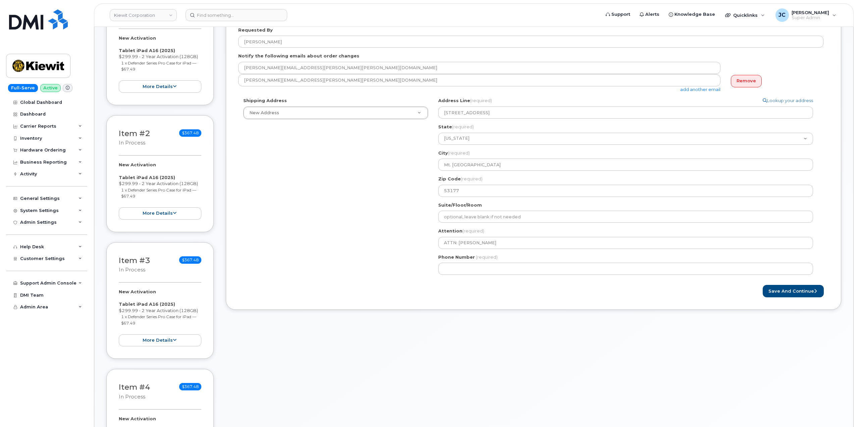
drag, startPoint x: 407, startPoint y: 299, endPoint x: 414, endPoint y: 296, distance: 7.4
click at [410, 298] on div "Created By Jene Cook Requested By Colin Mcelmeel Notify the following emails ab…" at bounding box center [534, 148] width 616 height 321
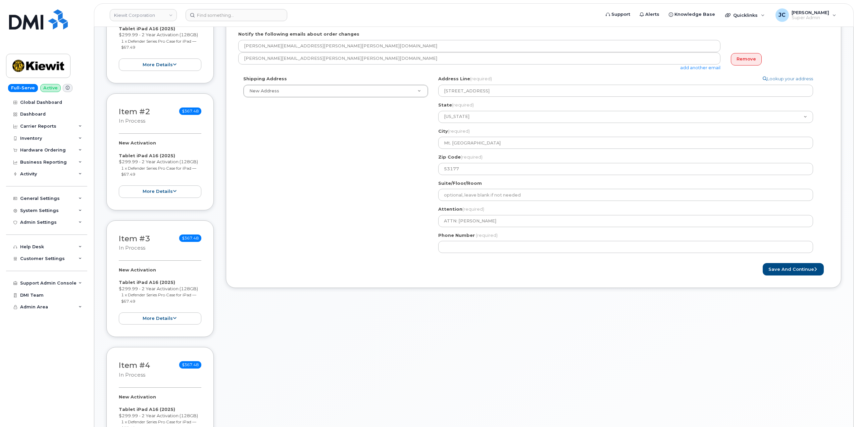
scroll to position [201, 0]
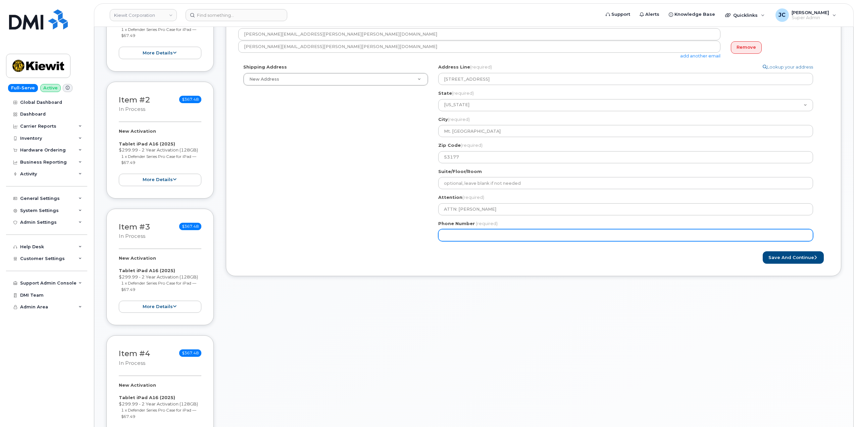
click at [481, 234] on input "Phone Number" at bounding box center [625, 235] width 375 height 12
paste input "307.3151979"
type input "307.3151979"
click at [455, 236] on input "307.3151979" at bounding box center [625, 235] width 375 height 12
select select
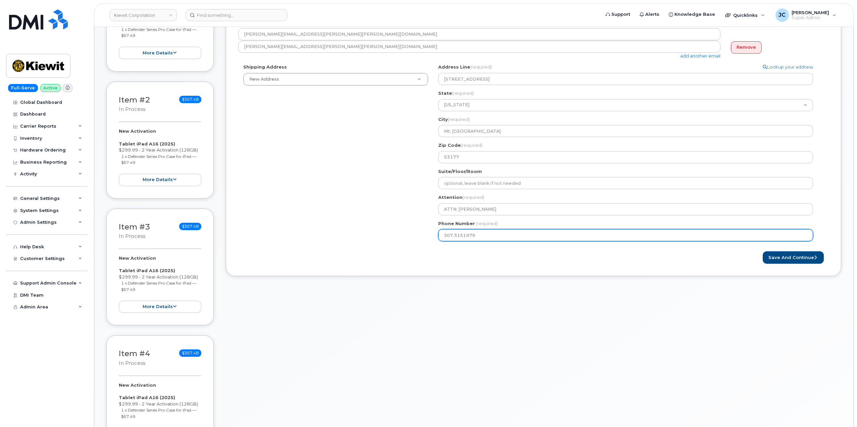
type input "307.151979"
select select
type input "307.3151979"
select select
drag, startPoint x: 482, startPoint y: 237, endPoint x: 461, endPoint y: 239, distance: 20.9
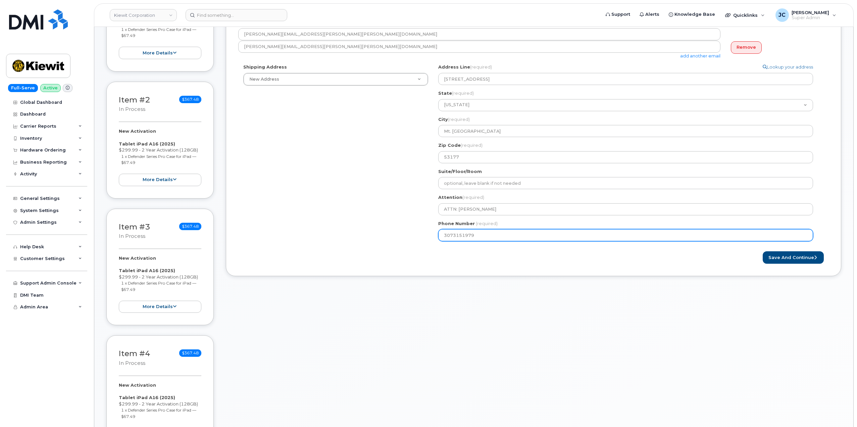
click at [429, 241] on div "Shipping Address New Address New Address WI Mt. Pleasant Search your address...…" at bounding box center [530, 155] width 585 height 182
type input "3073151979"
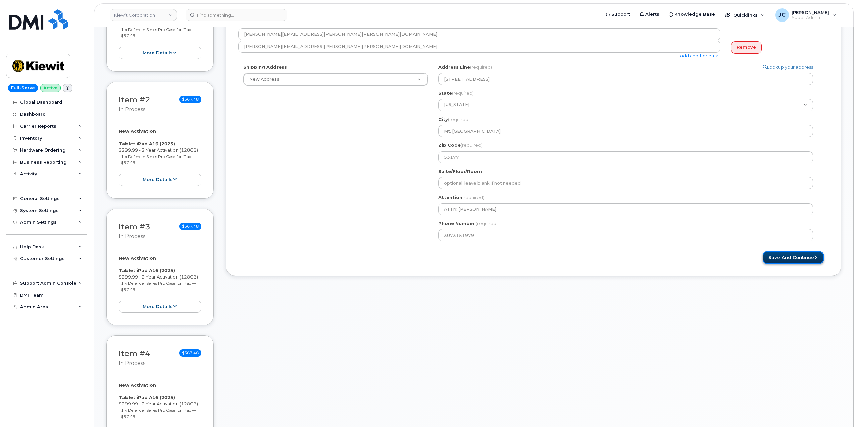
click at [793, 258] on button "Save and Continue" at bounding box center [793, 257] width 61 height 12
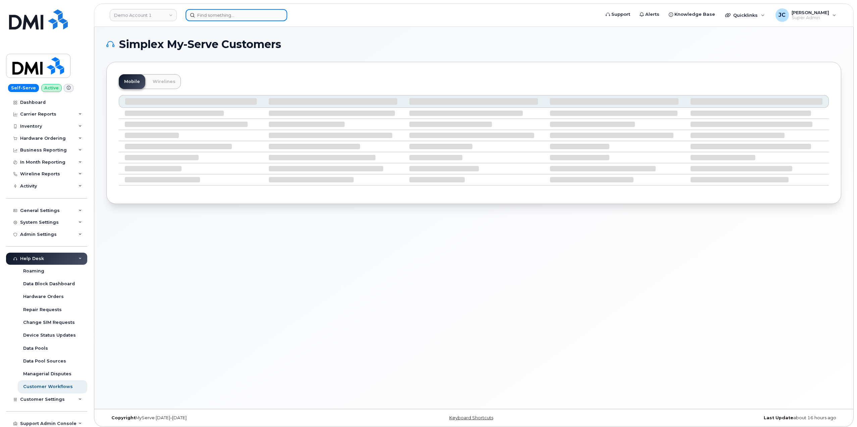
click at [212, 15] on input at bounding box center [237, 15] width 102 height 12
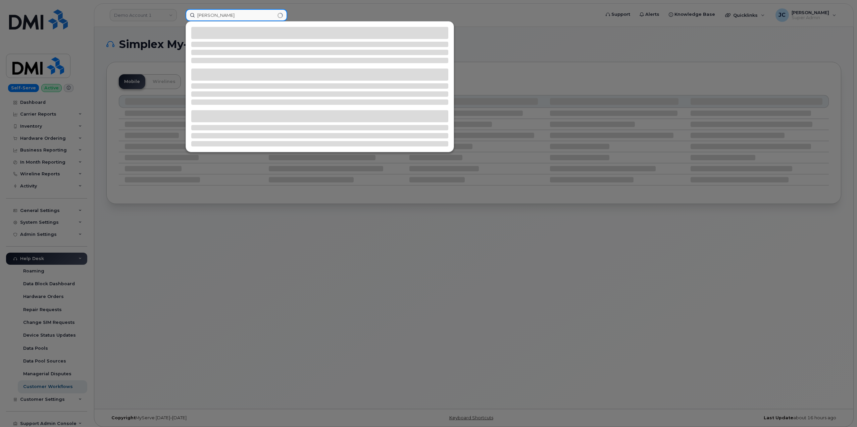
type input "[PERSON_NAME]"
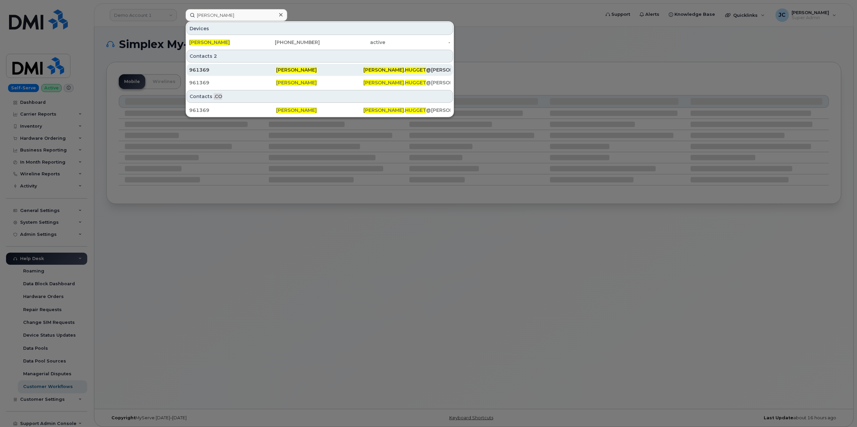
click at [290, 67] on div "[PERSON_NAME]" at bounding box center [319, 70] width 87 height 12
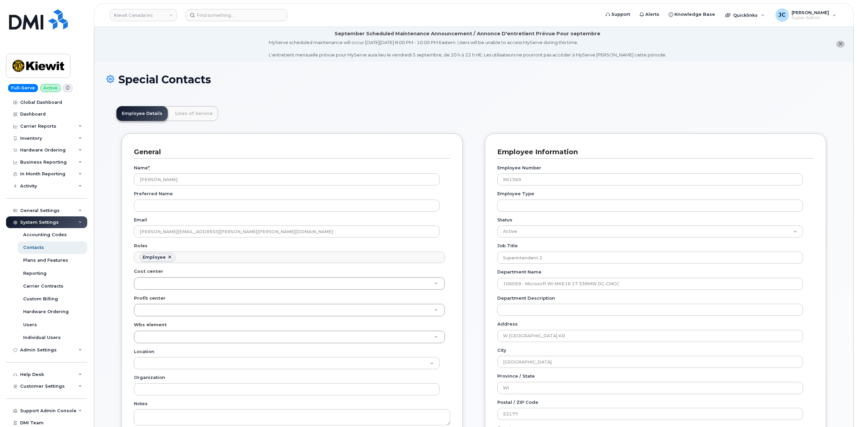
scroll to position [20, 0]
drag, startPoint x: 217, startPoint y: 235, endPoint x: 156, endPoint y: 229, distance: 62.1
click at [132, 229] on div "General Name * [PERSON_NAME] Preferred Name Email [PERSON_NAME][EMAIL_ADDRESS][…" at bounding box center [292, 317] width 341 height 368
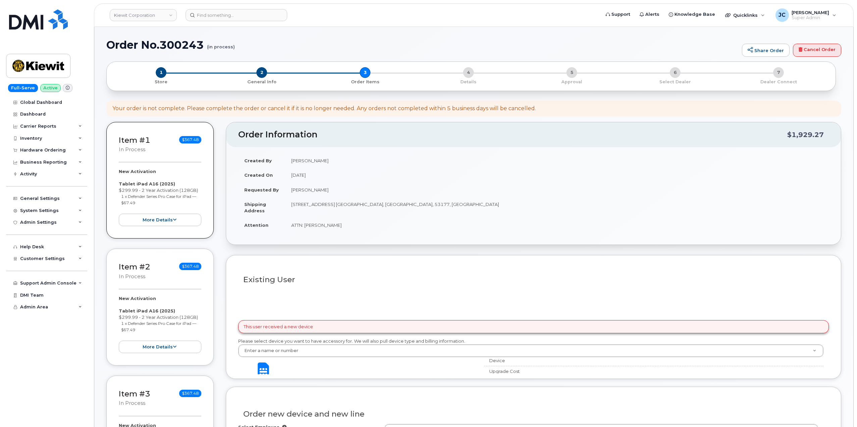
select select
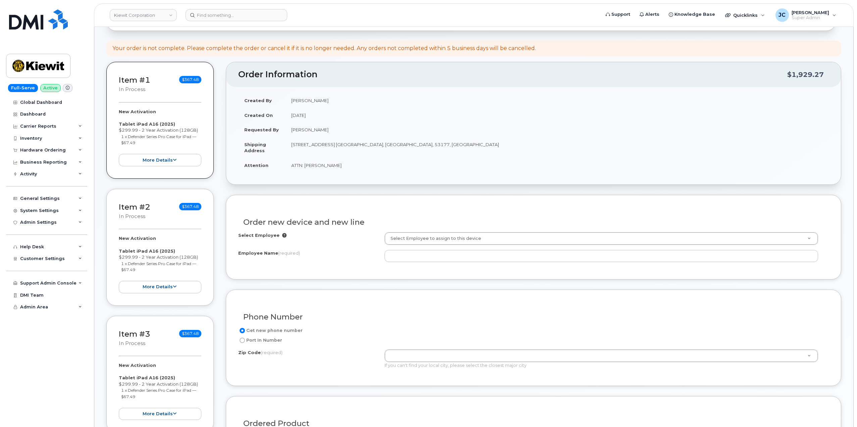
scroll to position [101, 0]
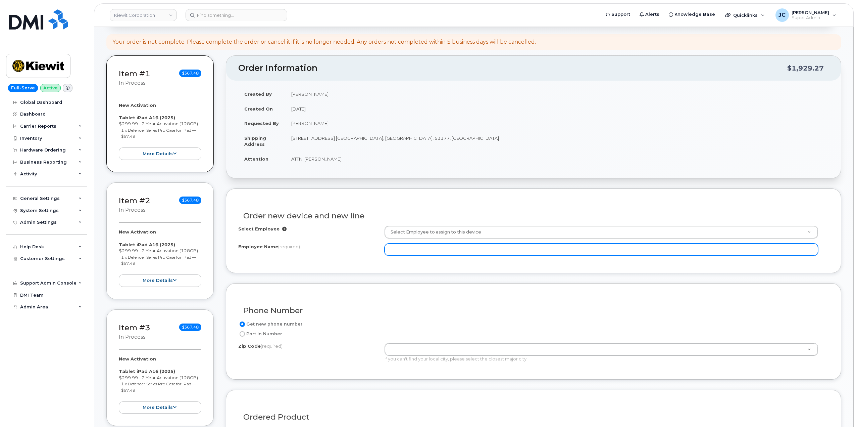
click at [402, 251] on input "Employee Name (required)" at bounding box center [602, 249] width 434 height 12
paste input "[PERSON_NAME]"
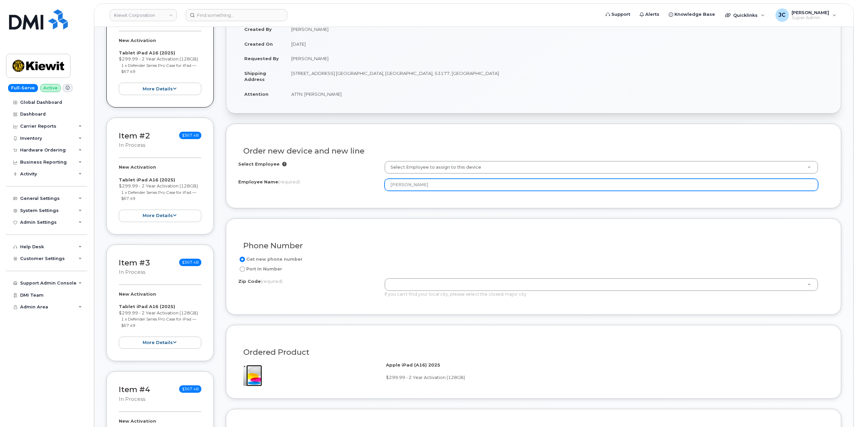
scroll to position [168, 0]
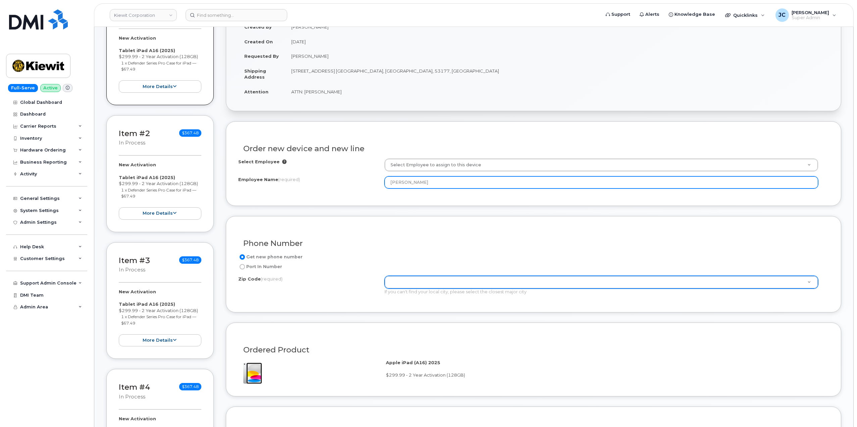
type input "[PERSON_NAME]"
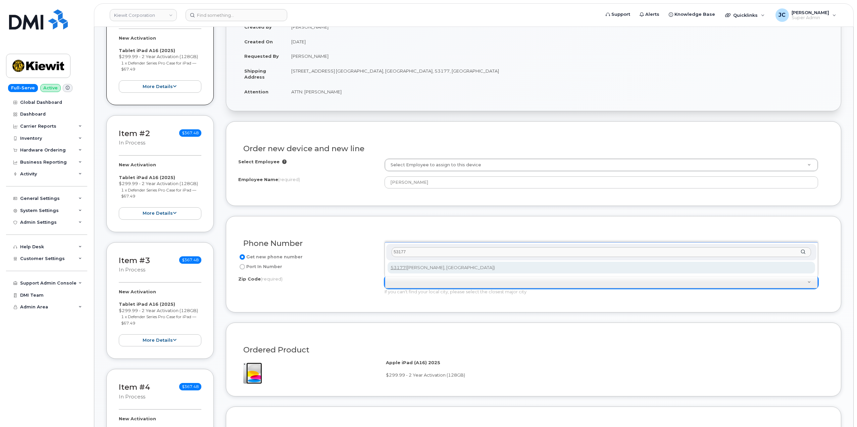
type input "53177"
type input "53177 ([PERSON_NAME], [GEOGRAPHIC_DATA])"
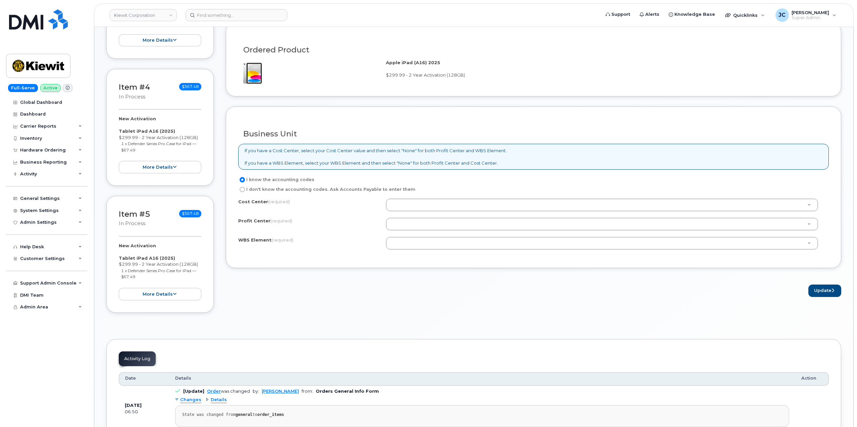
scroll to position [470, 0]
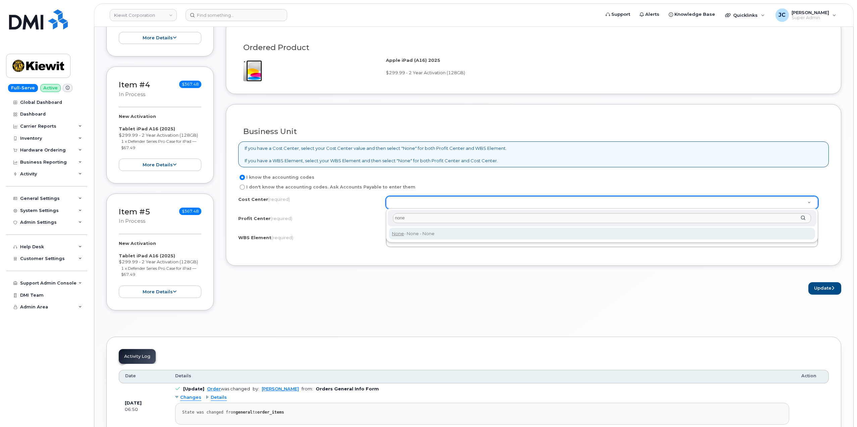
type input "none"
type input "None"
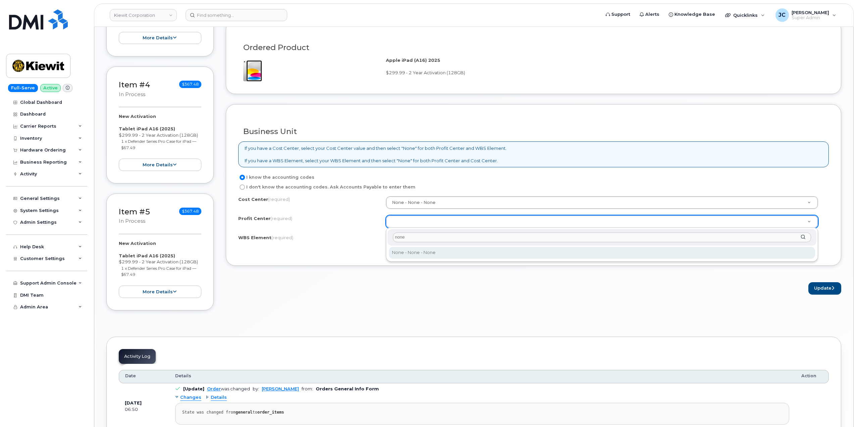
type input "none"
select select "None"
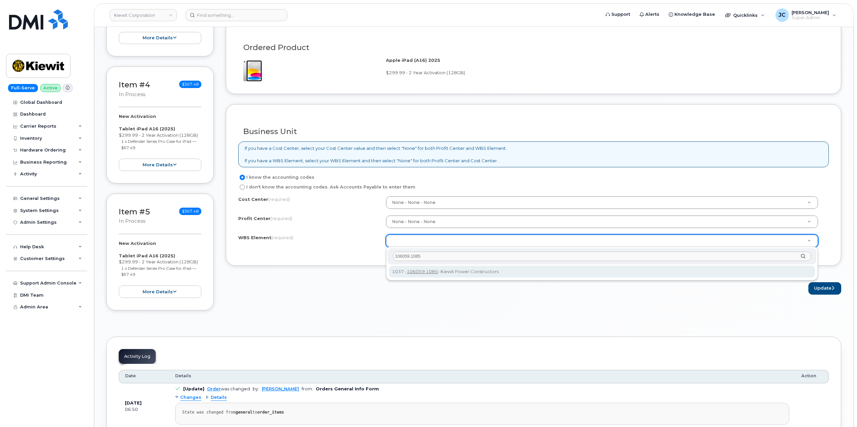
type input "106059.1085"
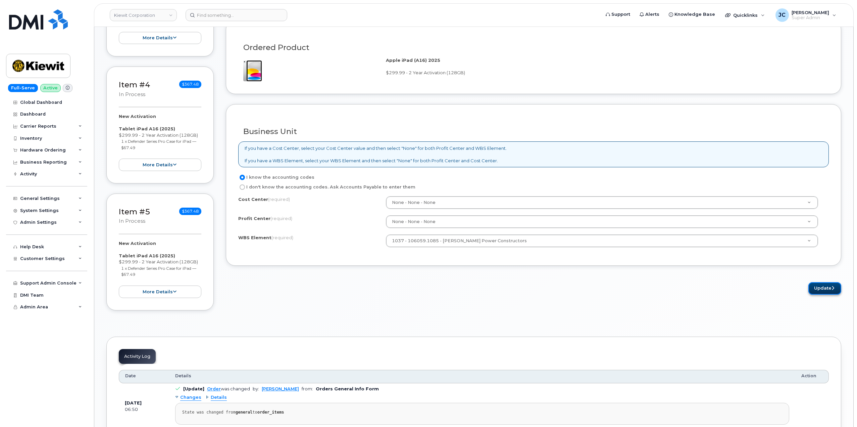
click at [820, 285] on button "Update" at bounding box center [825, 288] width 33 height 12
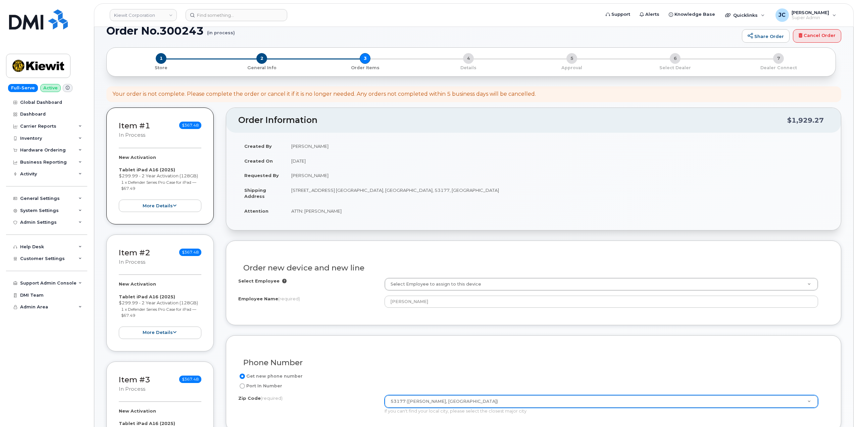
scroll to position [34, 0]
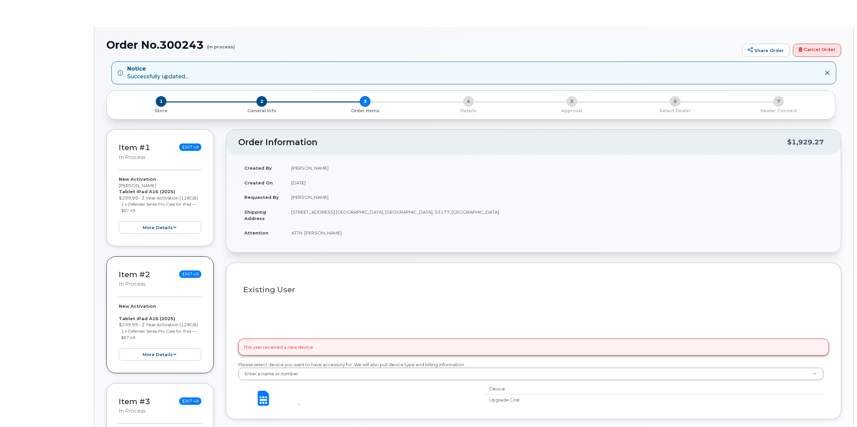
select select
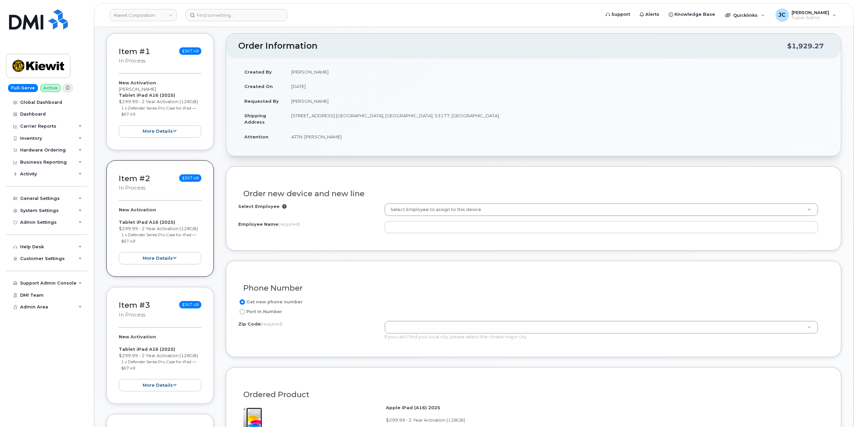
scroll to position [168, 0]
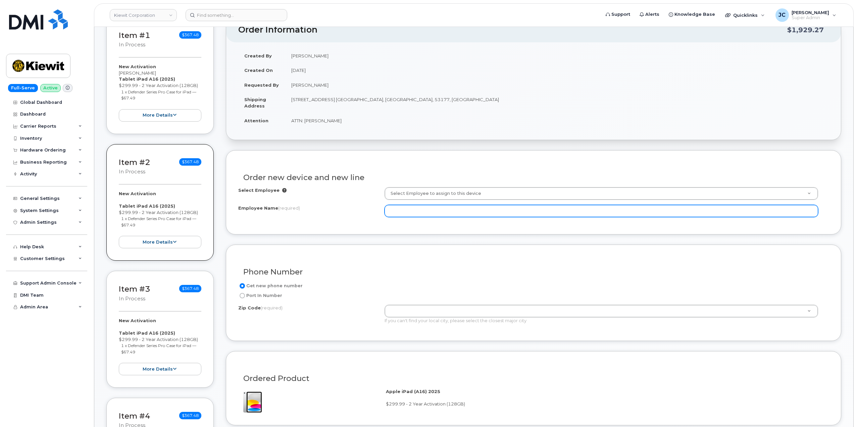
click at [435, 208] on input "Employee Name (required)" at bounding box center [602, 211] width 434 height 12
click at [401, 210] on input "Employee Name (required)" at bounding box center [602, 211] width 434 height 12
paste input "[PERSON_NAME]"
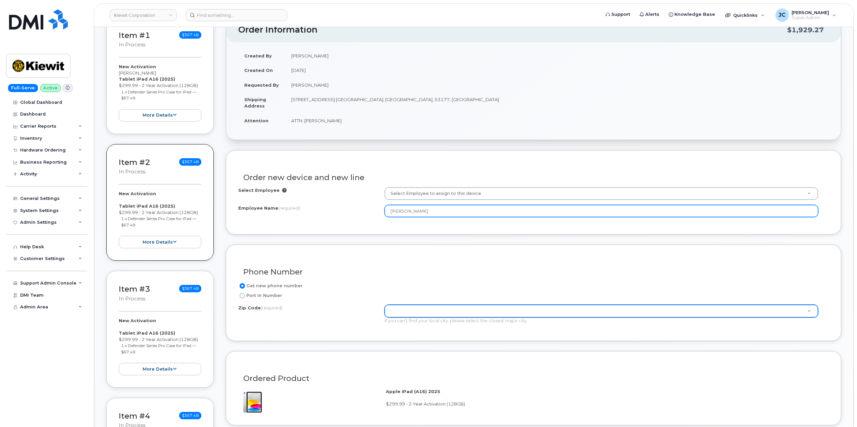
type input "[PERSON_NAME]"
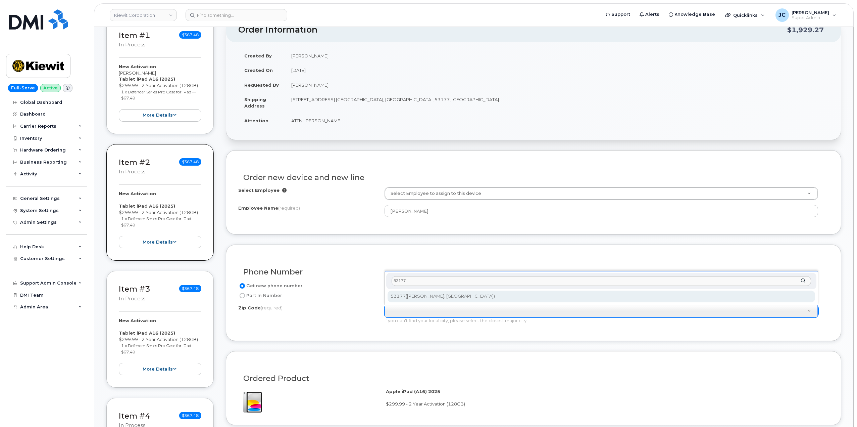
type input "53177"
type input "53177 ([PERSON_NAME], [GEOGRAPHIC_DATA])"
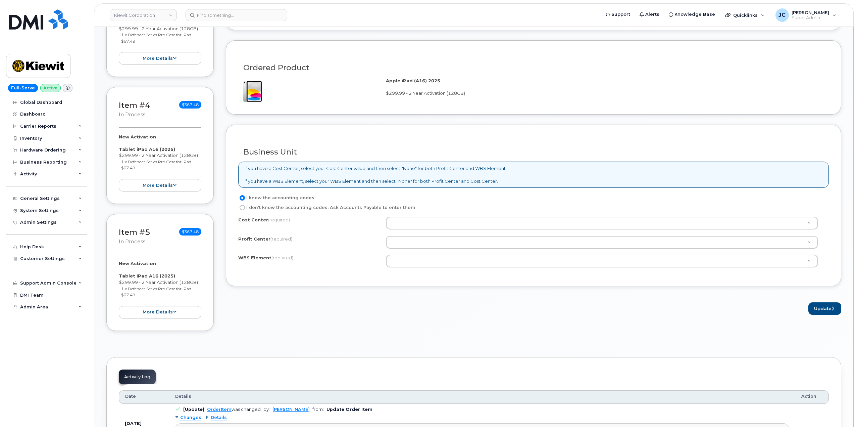
scroll to position [503, 0]
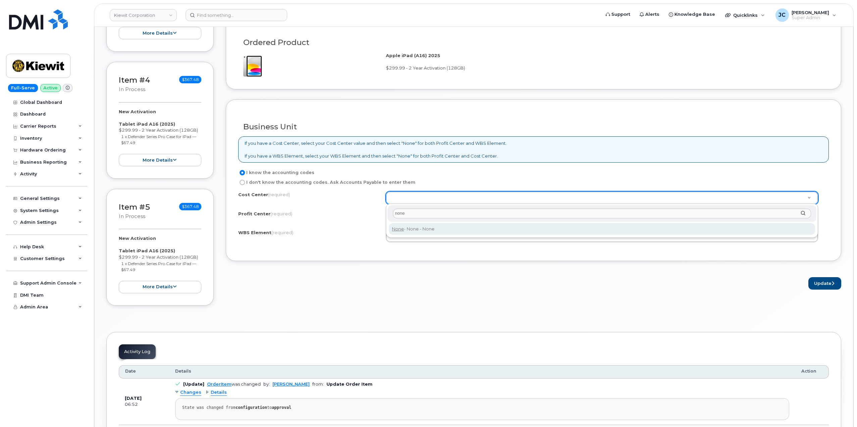
type input "none"
type input "None"
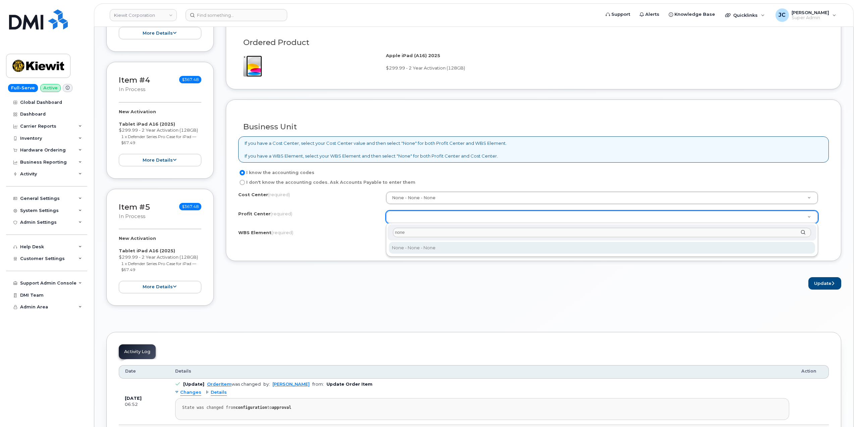
type input "none"
select select "None"
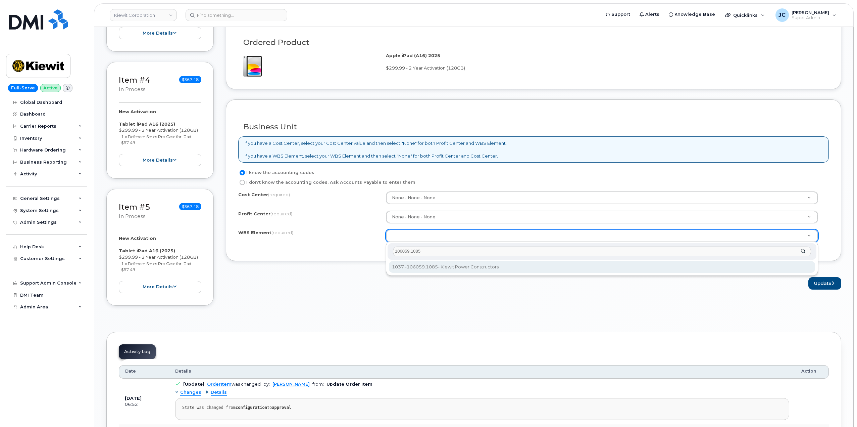
type input "106059.1085"
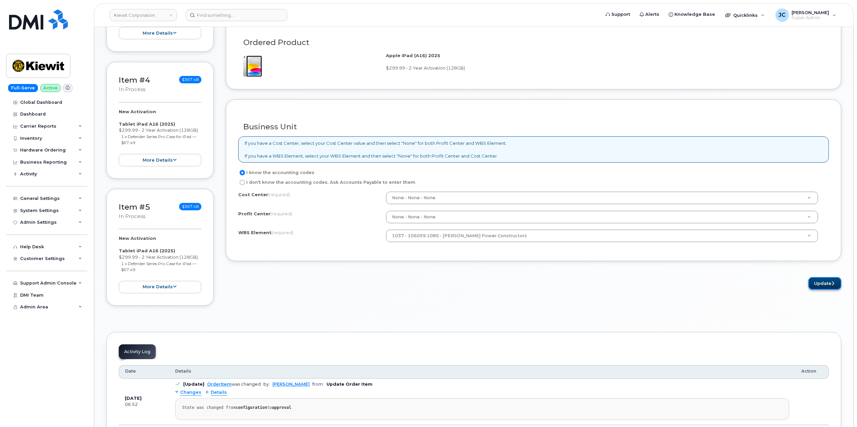
click at [824, 284] on button "Update" at bounding box center [825, 283] width 33 height 12
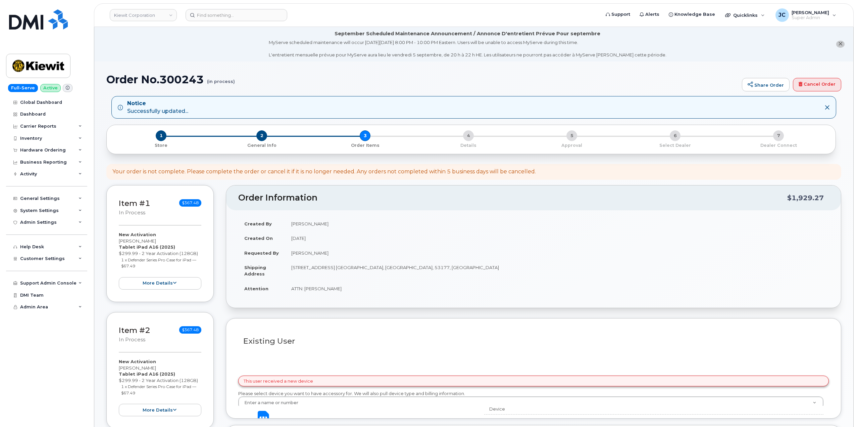
select select
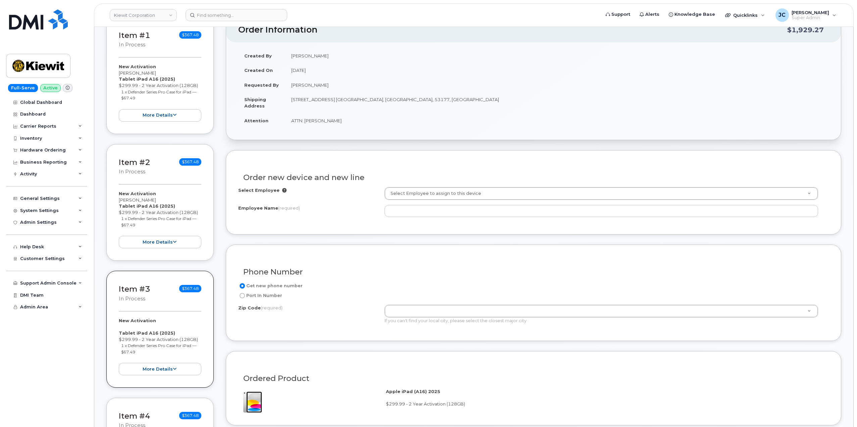
scroll to position [201, 0]
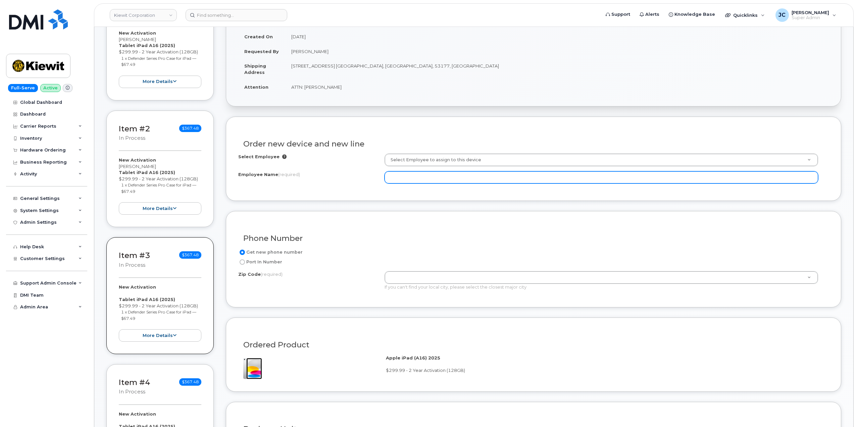
click at [405, 176] on input "Employee Name (required)" at bounding box center [602, 177] width 434 height 12
paste input "[PERSON_NAME]"
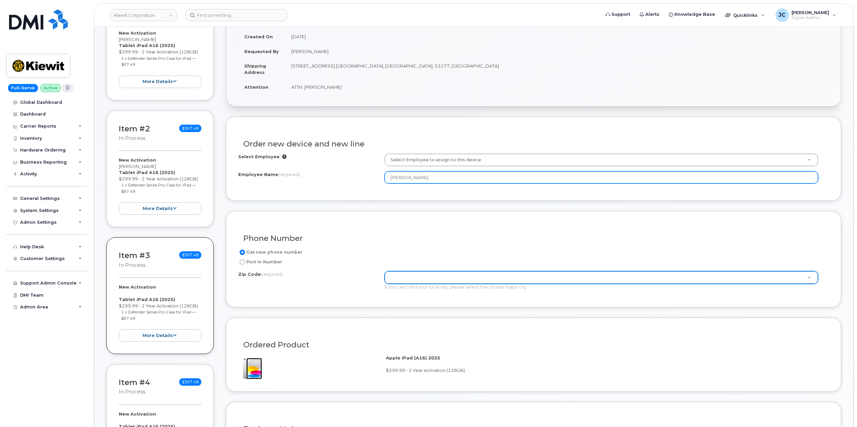
type input "[PERSON_NAME]"
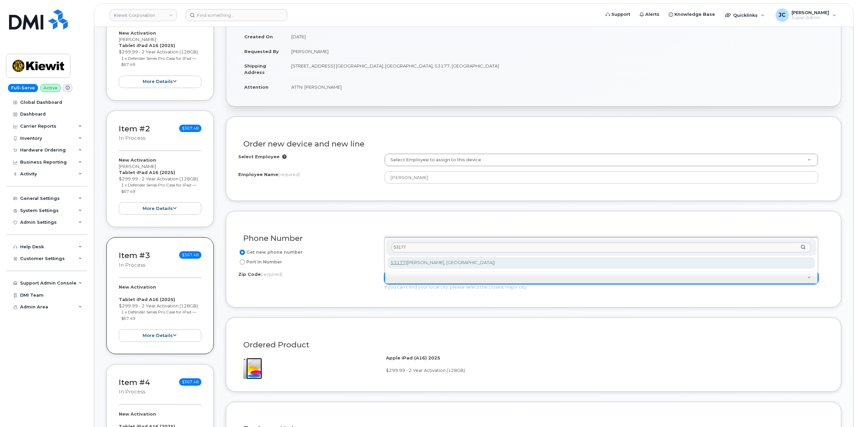
type input "53177"
type input "53177 ([PERSON_NAME], [GEOGRAPHIC_DATA])"
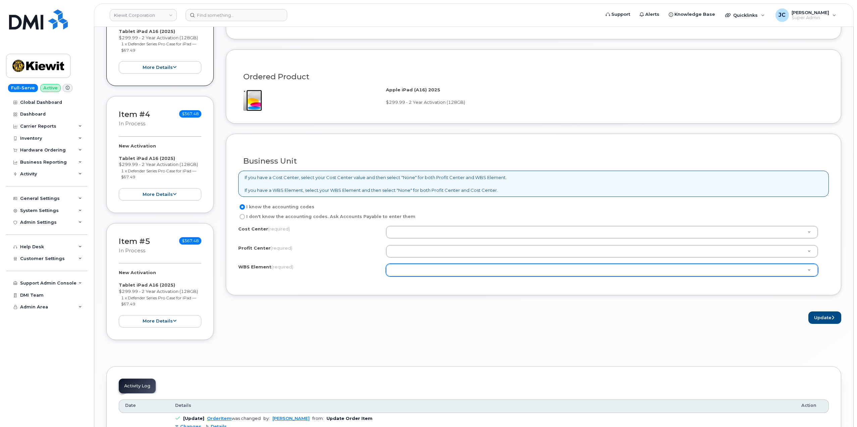
scroll to position [470, 0]
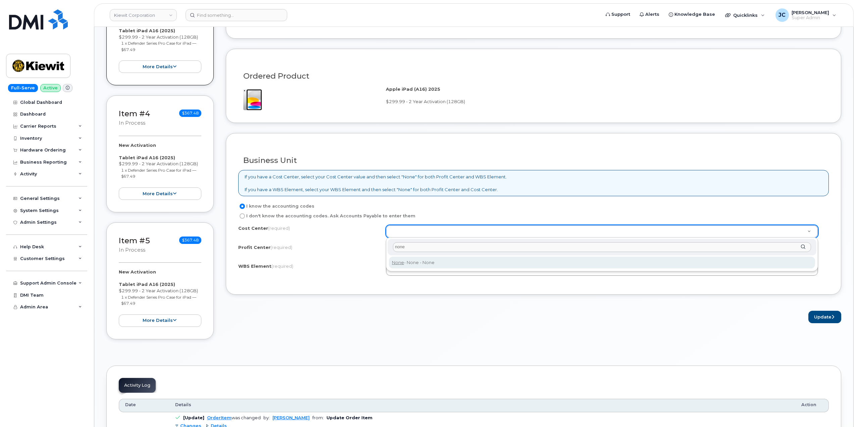
type input "none"
type input "None"
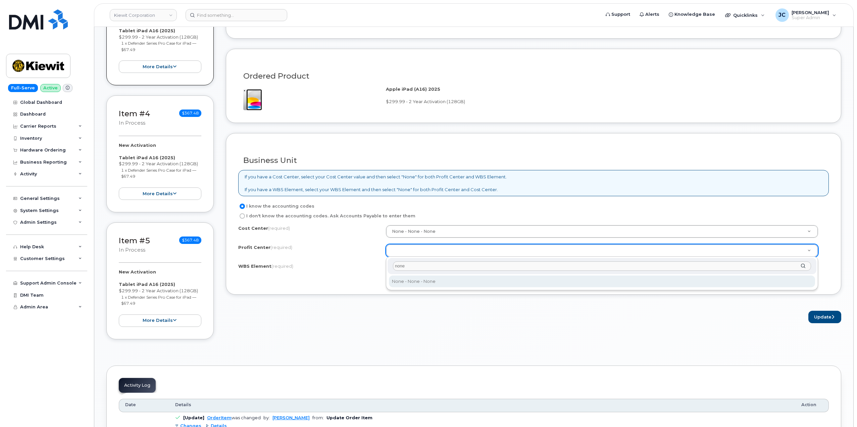
type input "none"
select select "None"
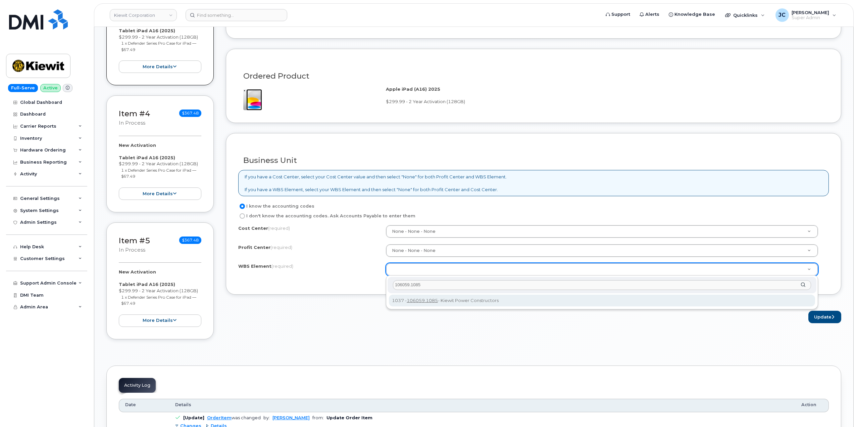
type input "106059.1085"
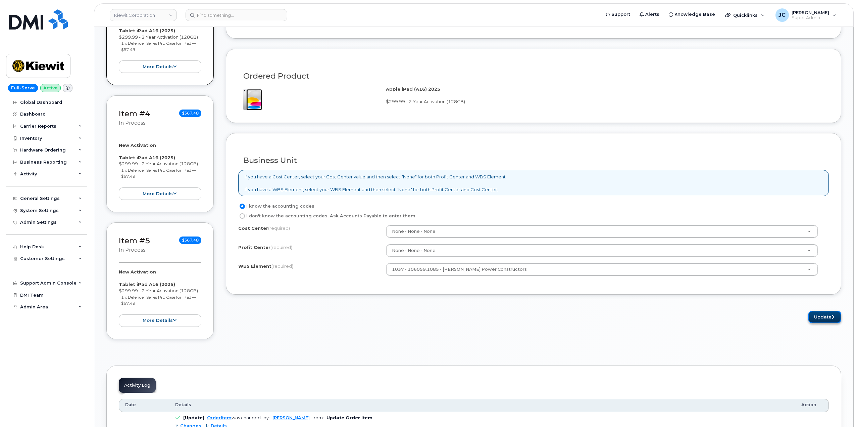
click at [827, 318] on button "Update" at bounding box center [825, 316] width 33 height 12
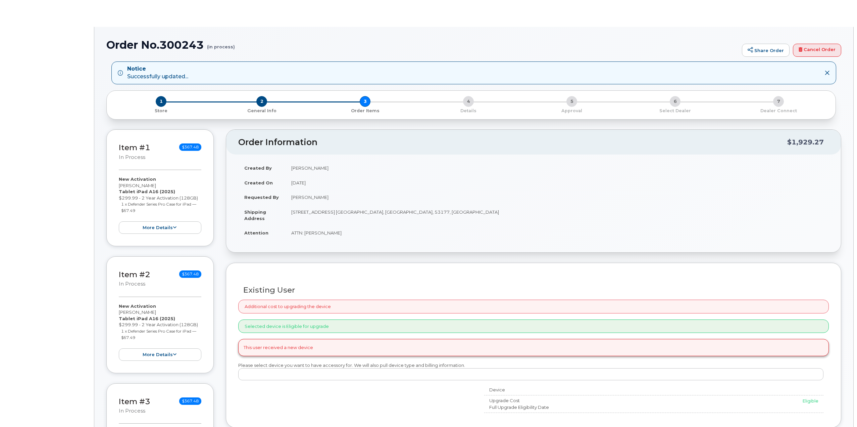
radio input "true"
select select
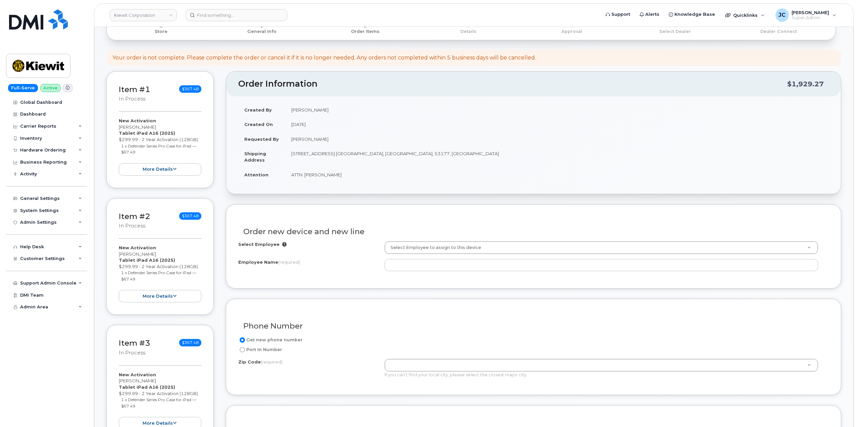
scroll to position [134, 0]
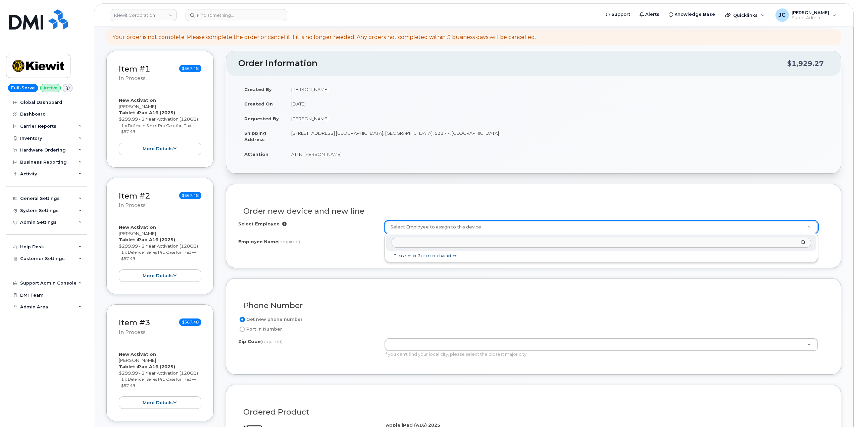
drag, startPoint x: 456, startPoint y: 223, endPoint x: 437, endPoint y: 248, distance: 31.8
click at [428, 244] on input "text" at bounding box center [602, 243] width 420 height 10
type input "[PERSON_NAME]"
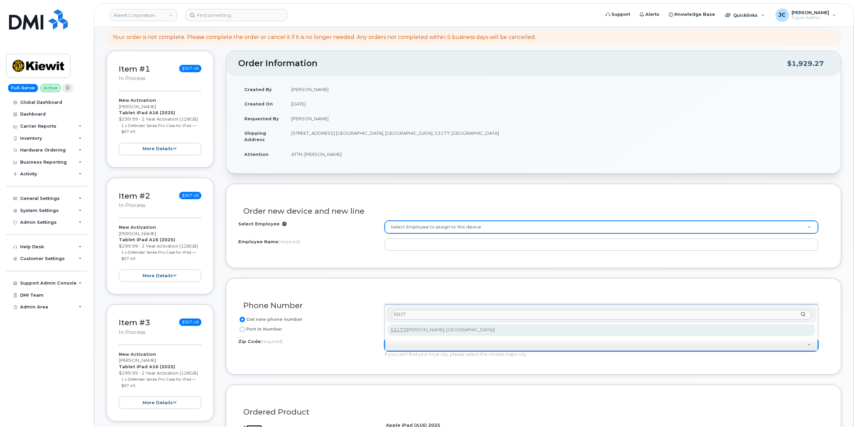
type input "53177"
type input "53177 ([PERSON_NAME], [GEOGRAPHIC_DATA])"
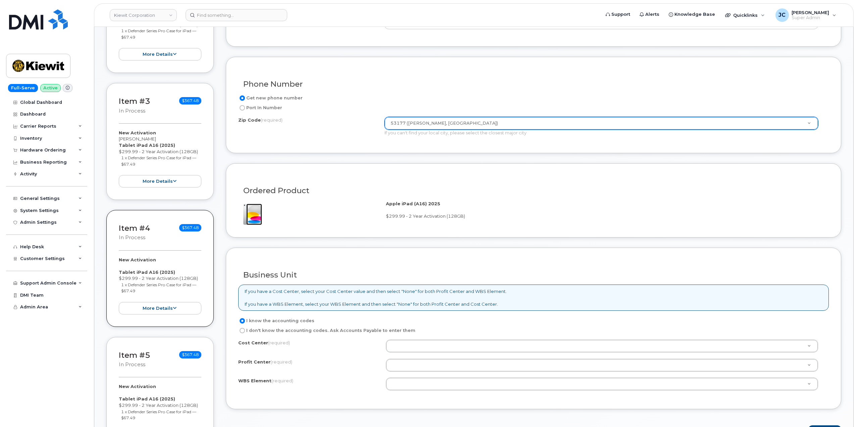
scroll to position [369, 0]
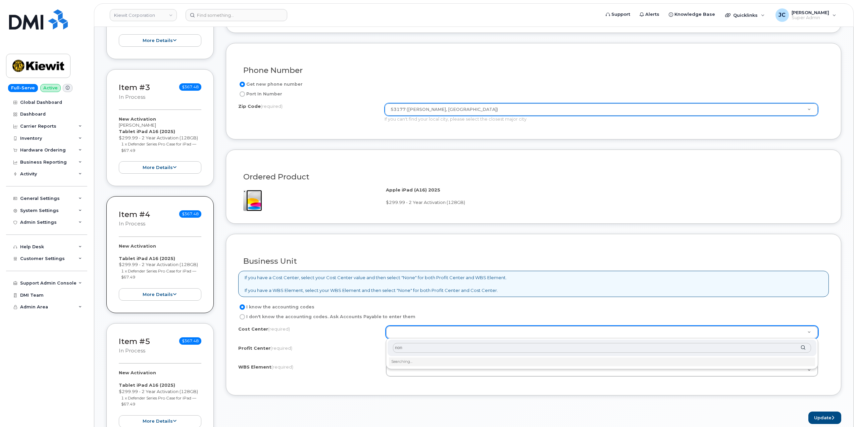
type input "none"
type input "None"
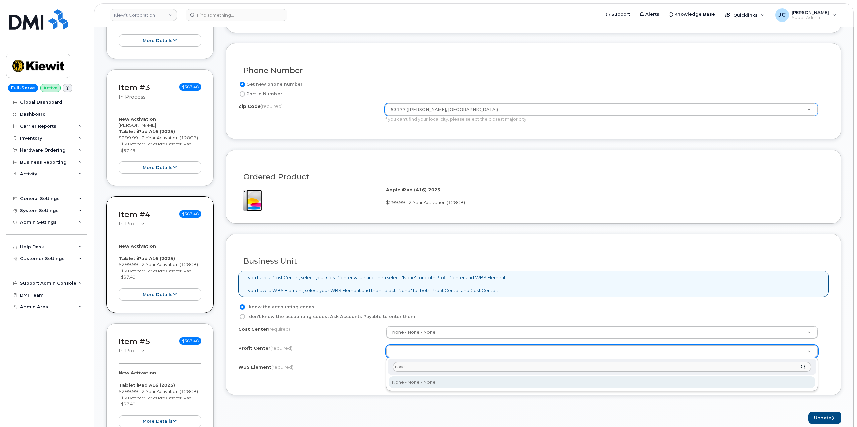
type input "none"
select select "None"
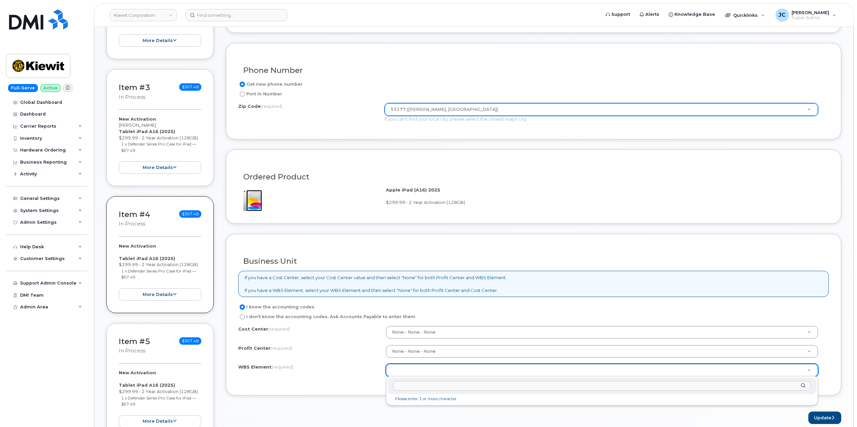
click at [413, 383] on input "text" at bounding box center [602, 386] width 418 height 10
paste input "106059.1085"
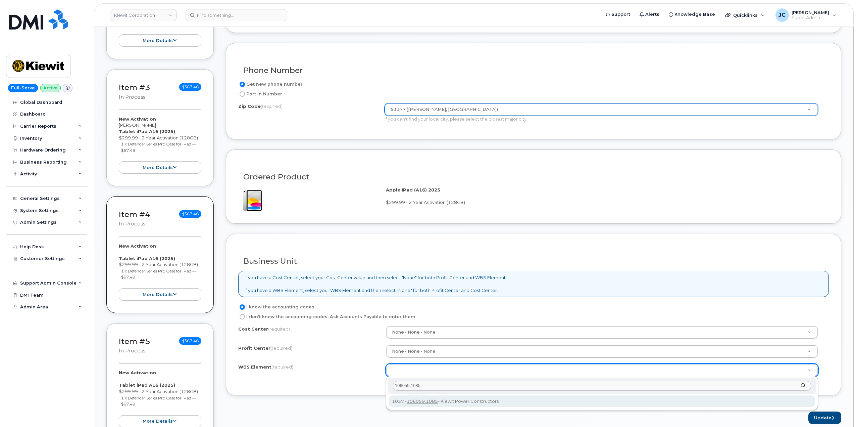
type input "106059.1085"
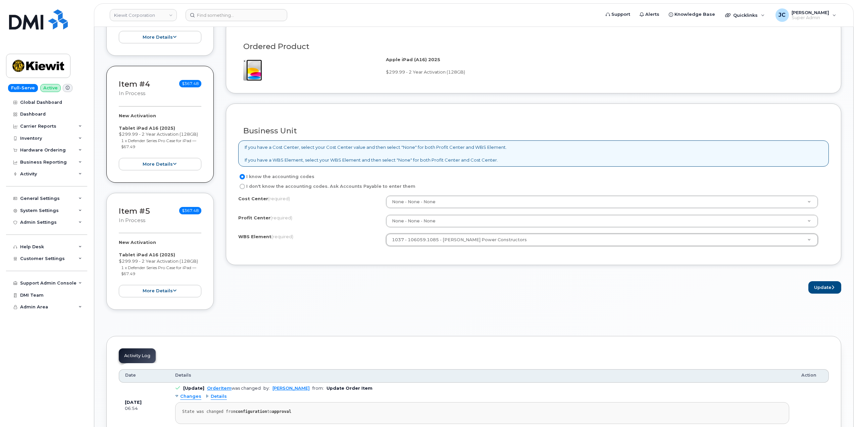
scroll to position [537, 0]
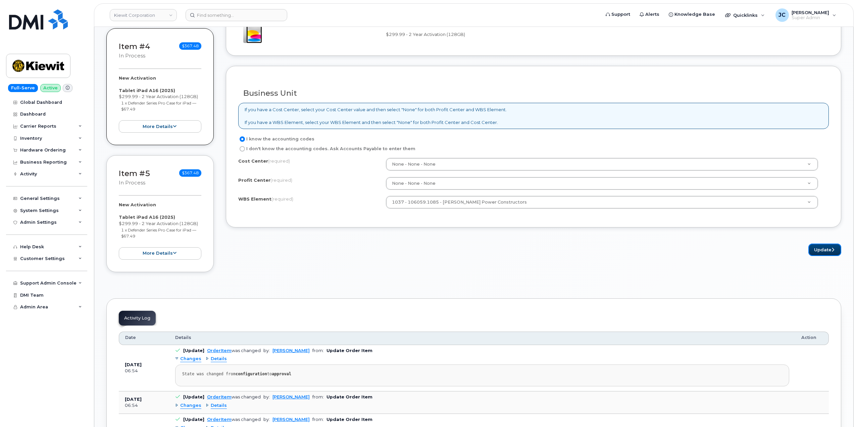
click at [829, 251] on button "Update" at bounding box center [825, 249] width 33 height 12
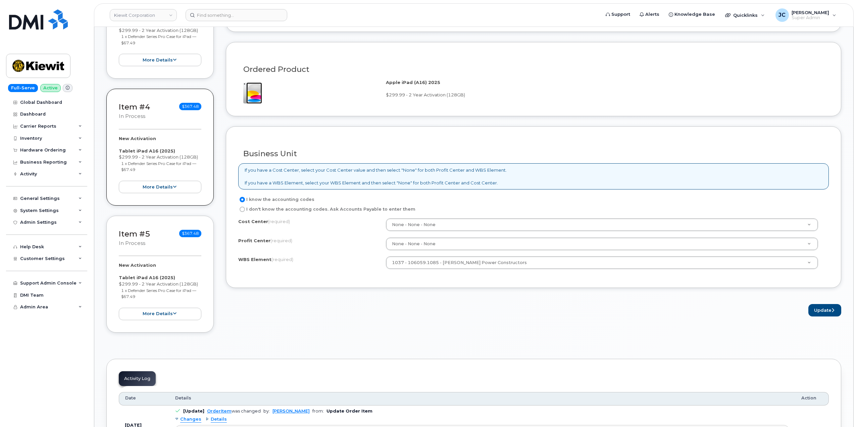
scroll to position [507, 0]
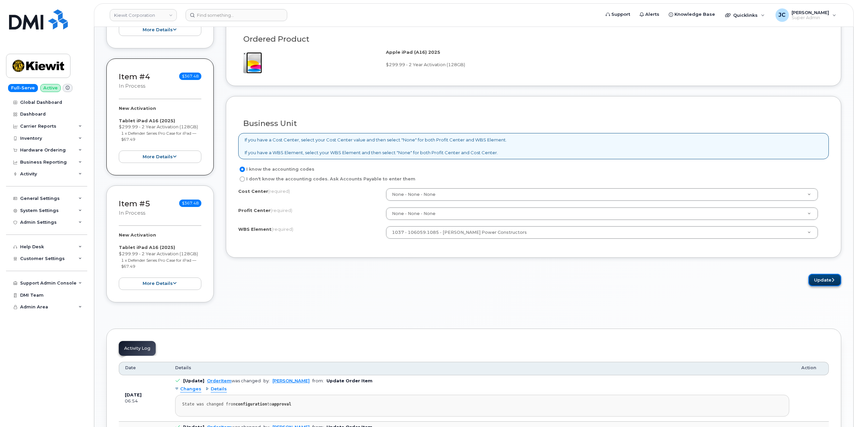
click at [823, 281] on button "Update" at bounding box center [825, 280] width 33 height 12
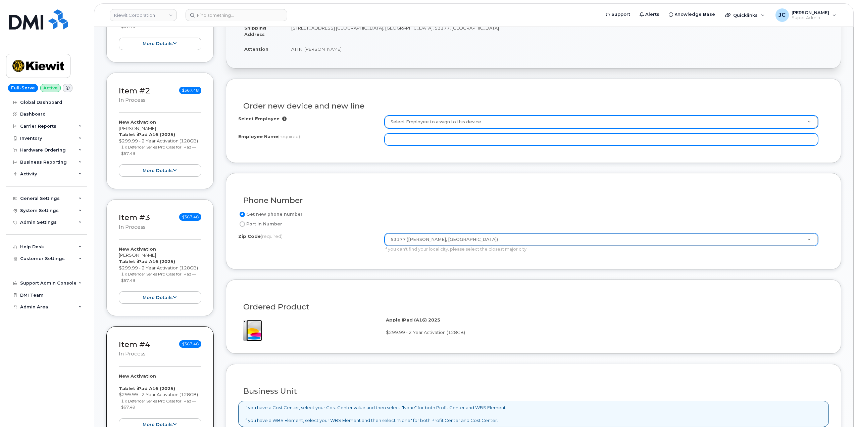
scroll to position [205, 0]
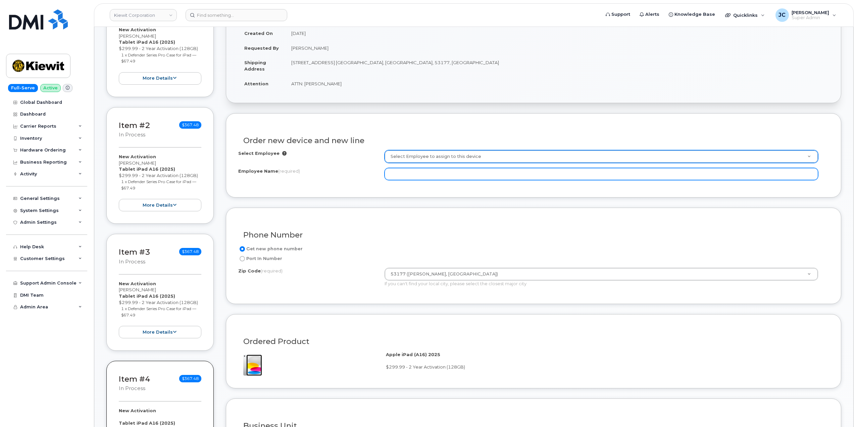
click at [415, 173] on input "Employee Name (required)" at bounding box center [602, 174] width 434 height 12
paste input "[PERSON_NAME]"
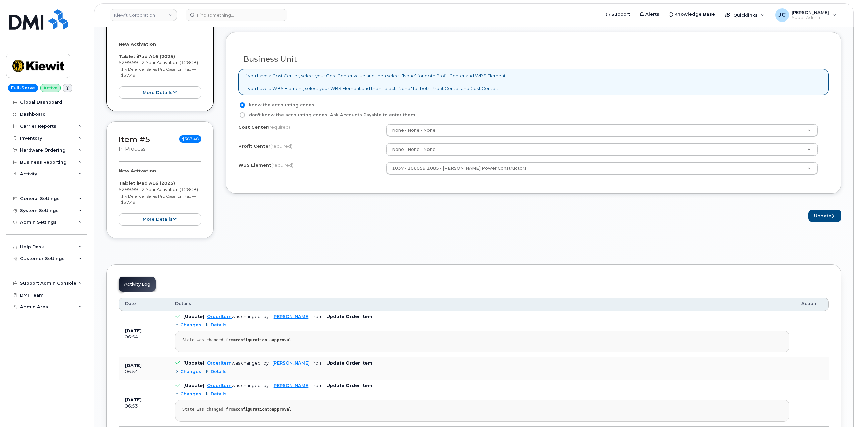
scroll to position [574, 0]
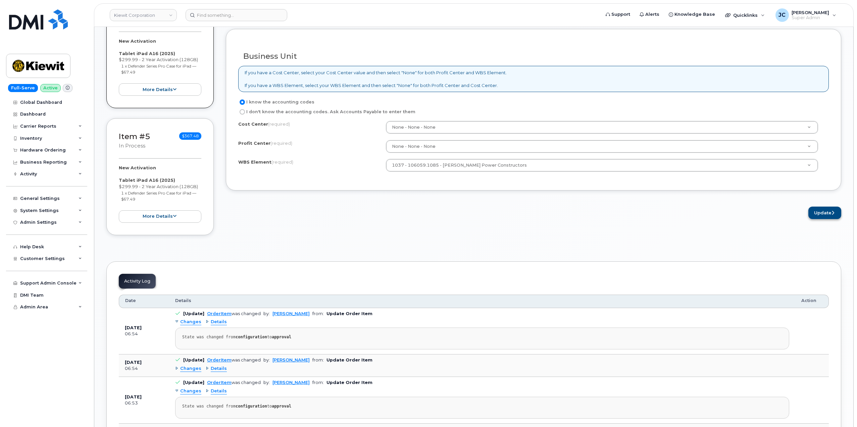
type input "[PERSON_NAME]"
click at [821, 211] on button "Update" at bounding box center [825, 212] width 33 height 12
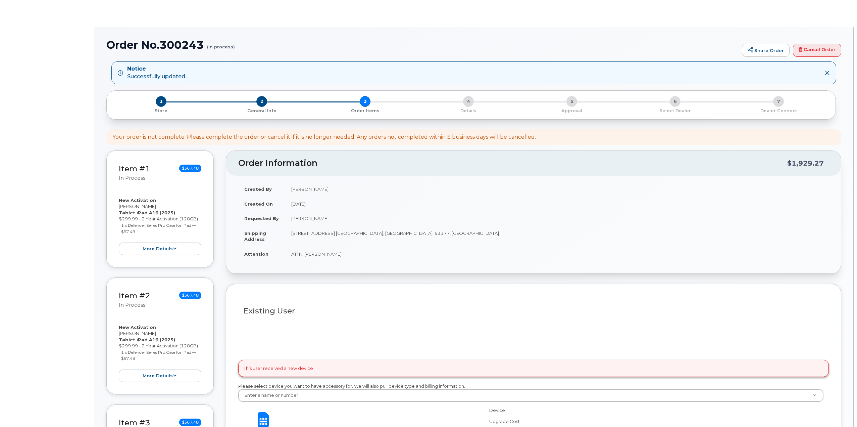
select select
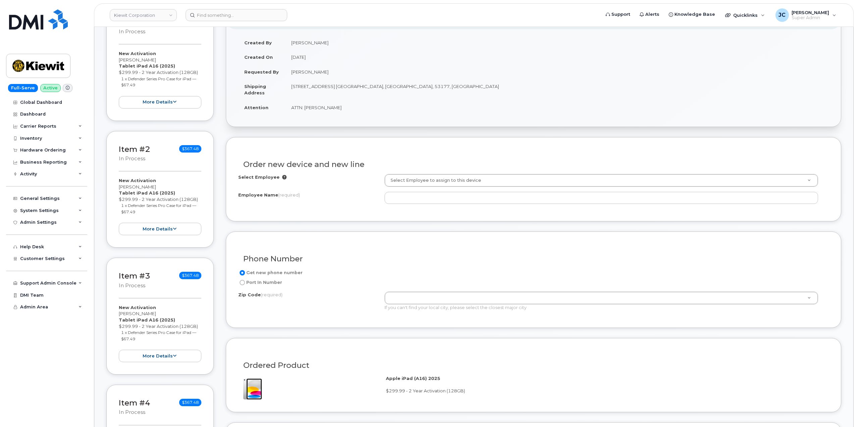
scroll to position [201, 0]
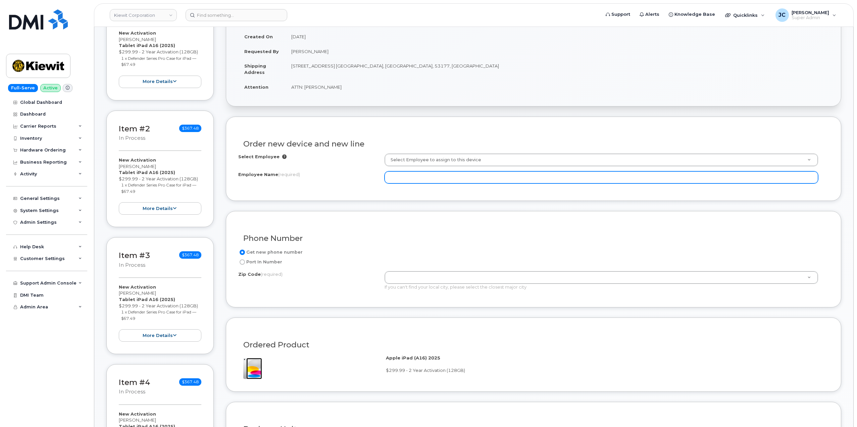
click at [399, 174] on input "Employee Name (required)" at bounding box center [602, 177] width 434 height 12
paste input "[PERSON_NAME]"
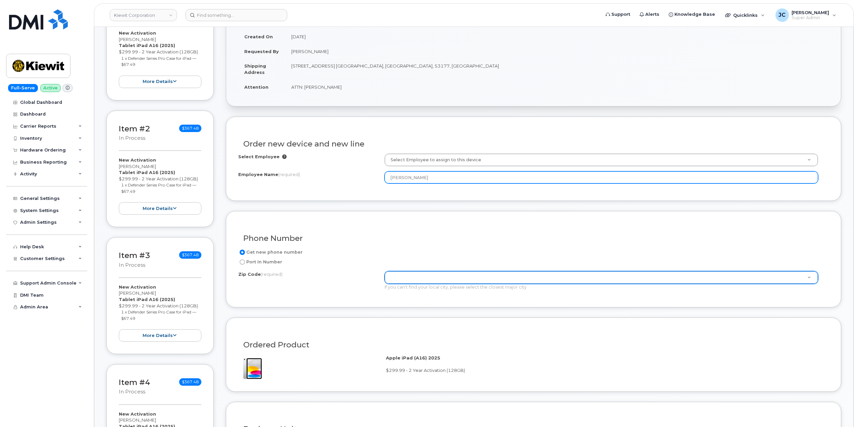
type input "[PERSON_NAME]"
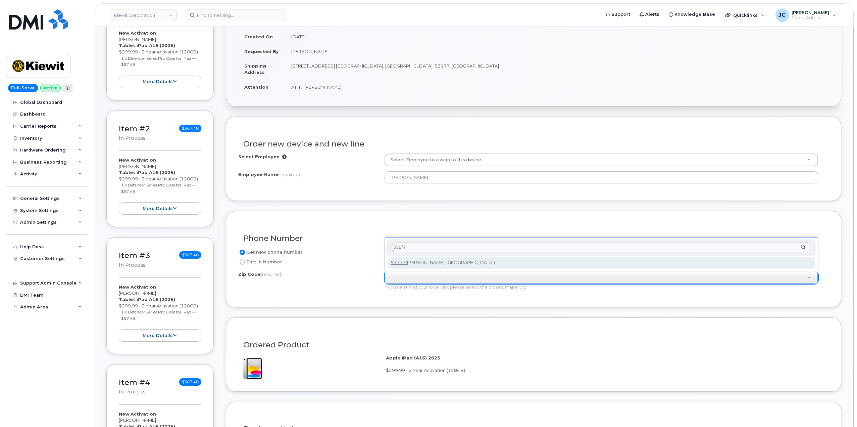
type input "53177"
type input "53177 ([PERSON_NAME], [GEOGRAPHIC_DATA])"
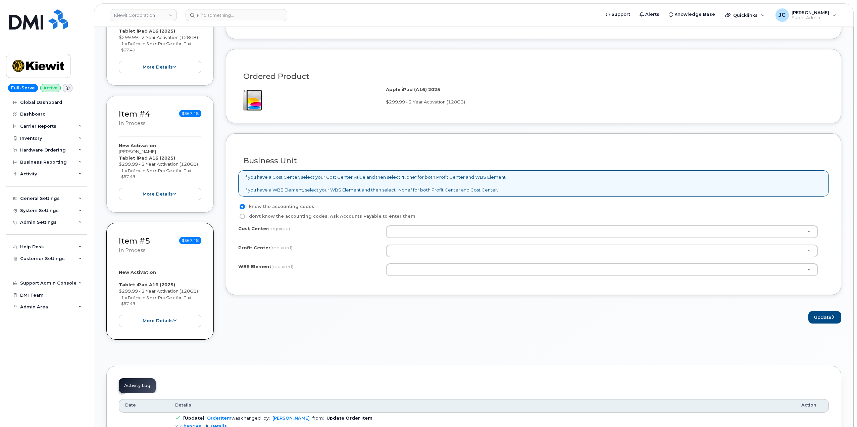
scroll to position [470, 0]
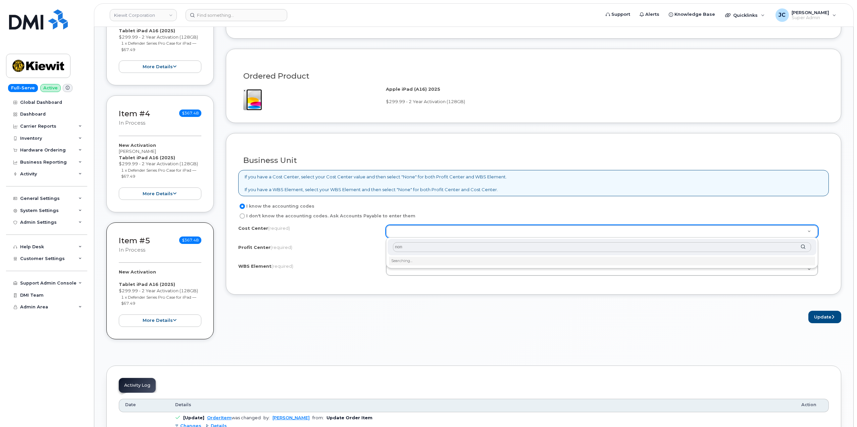
type input "none"
type input "None"
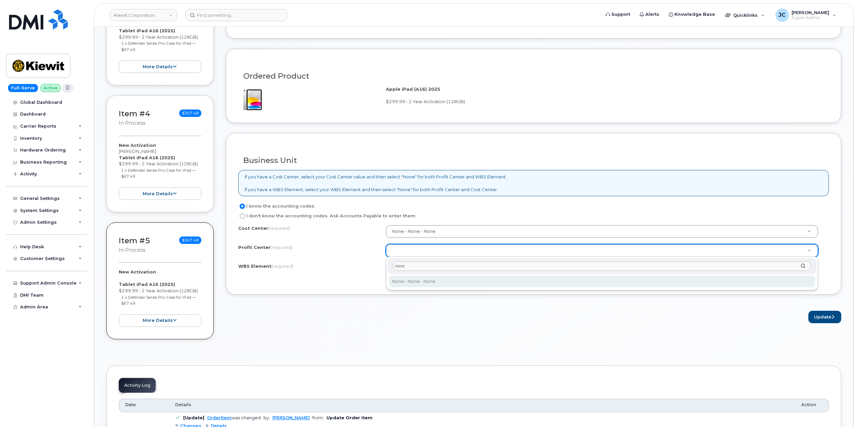
type input "none"
select select "None"
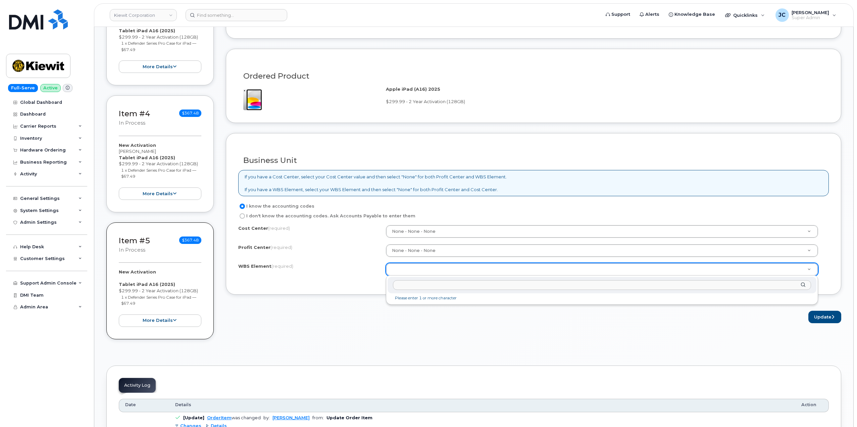
drag, startPoint x: 408, startPoint y: 267, endPoint x: 398, endPoint y: 282, distance: 18.6
click at [397, 283] on input "text" at bounding box center [602, 285] width 418 height 10
paste input "106059.1085"
type input "106059.1085"
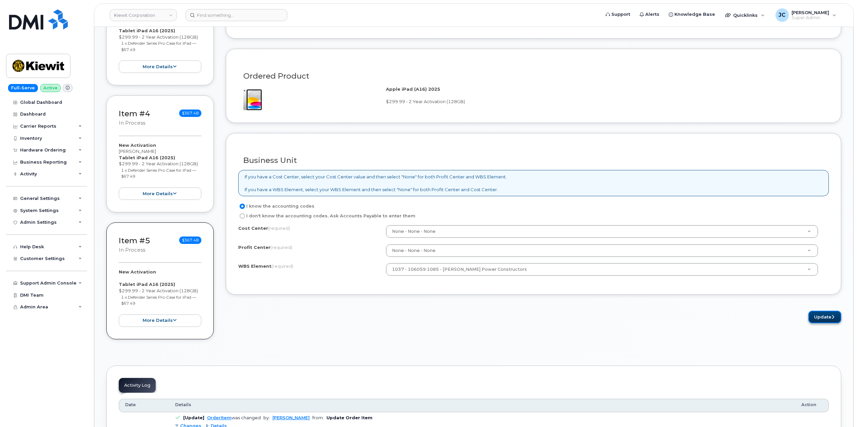
click at [833, 313] on button "Update" at bounding box center [825, 316] width 33 height 12
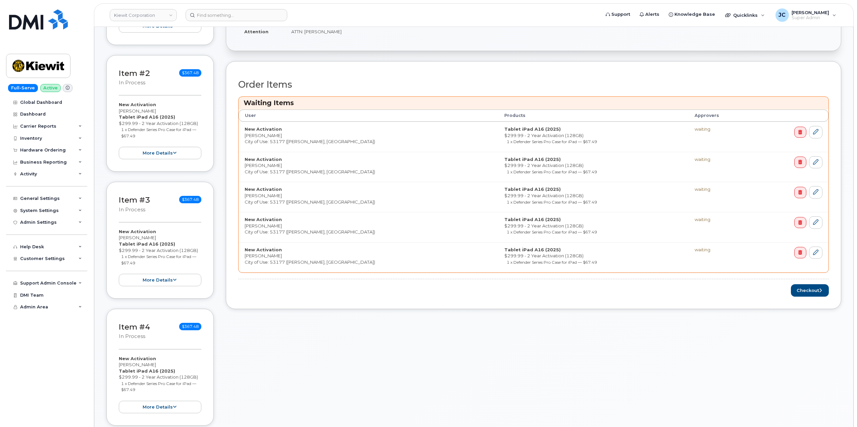
scroll to position [269, 0]
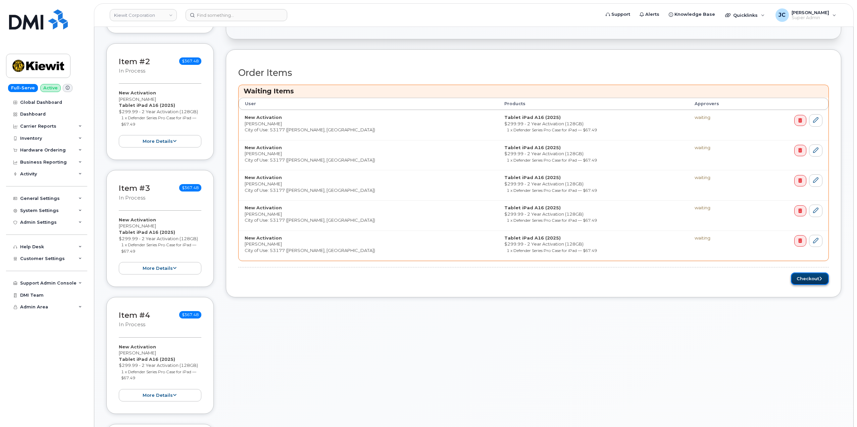
click at [817, 280] on button "Checkout" at bounding box center [810, 278] width 38 height 12
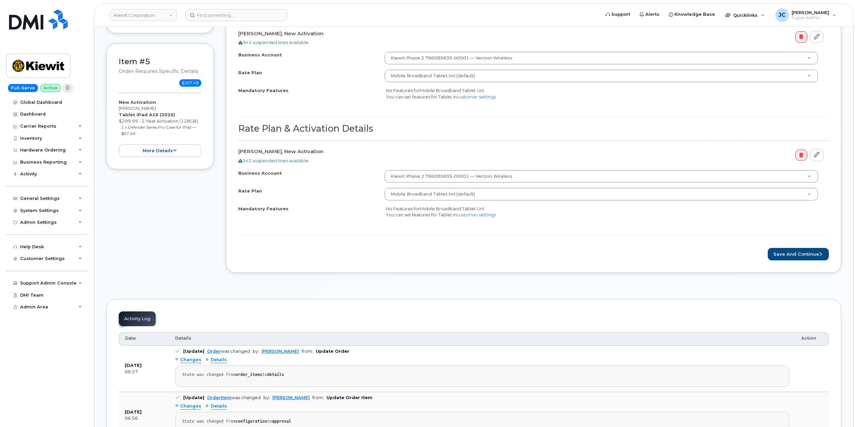
scroll to position [638, 0]
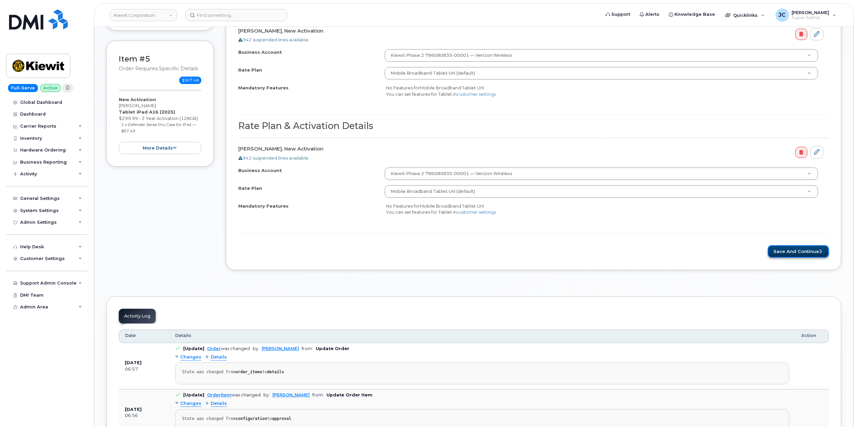
click at [800, 246] on button "Save and Continue" at bounding box center [798, 251] width 61 height 12
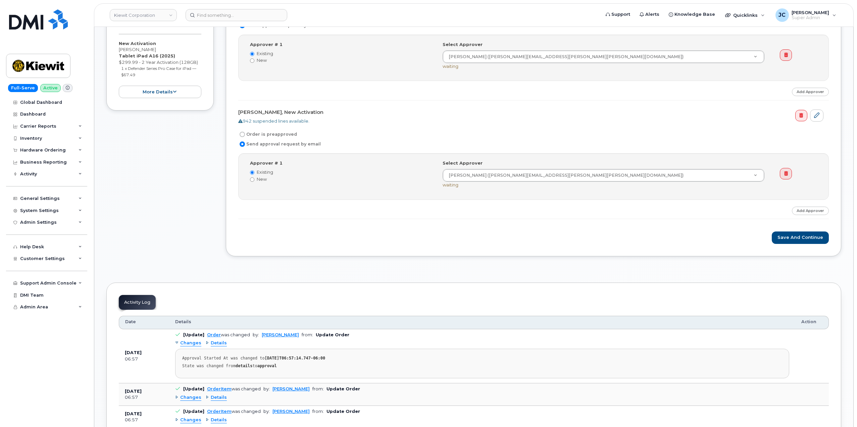
scroll to position [571, 0]
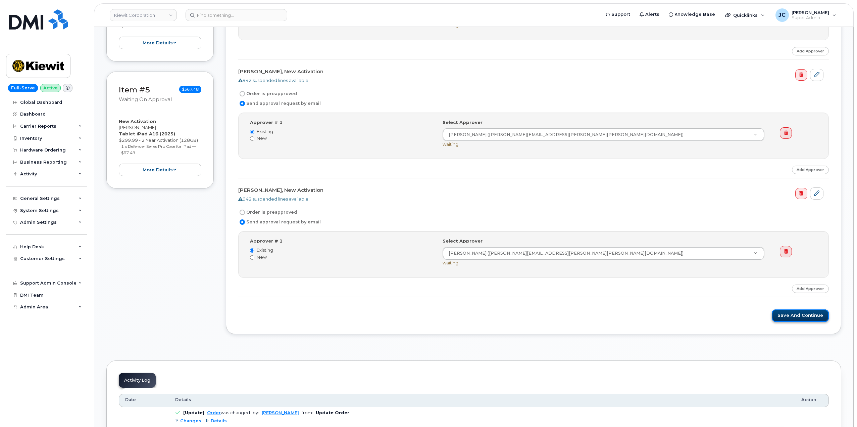
click at [795, 316] on button "Save and Continue" at bounding box center [800, 315] width 57 height 12
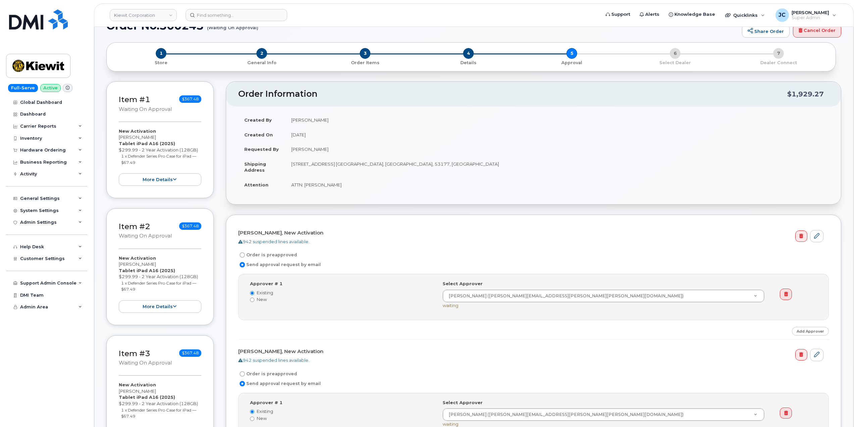
scroll to position [0, 0]
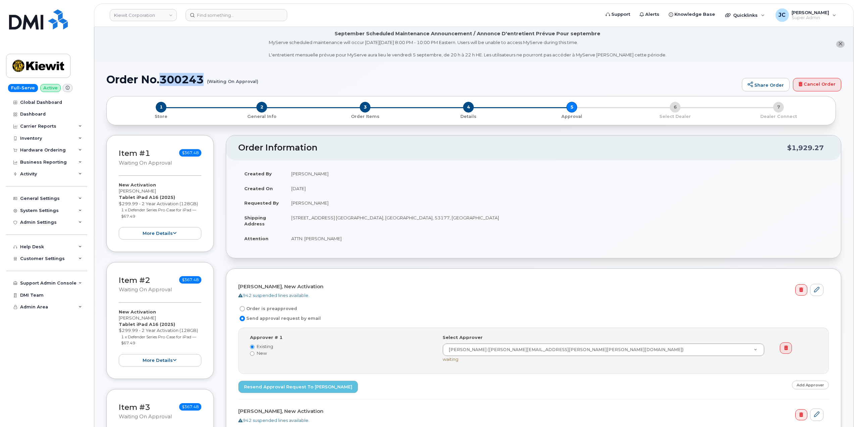
drag, startPoint x: 207, startPoint y: 80, endPoint x: 167, endPoint y: 80, distance: 39.9
click at [160, 79] on h1 "Order No.300243 (Waiting On Approval)" at bounding box center [422, 80] width 632 height 12
copy h1 "300243"
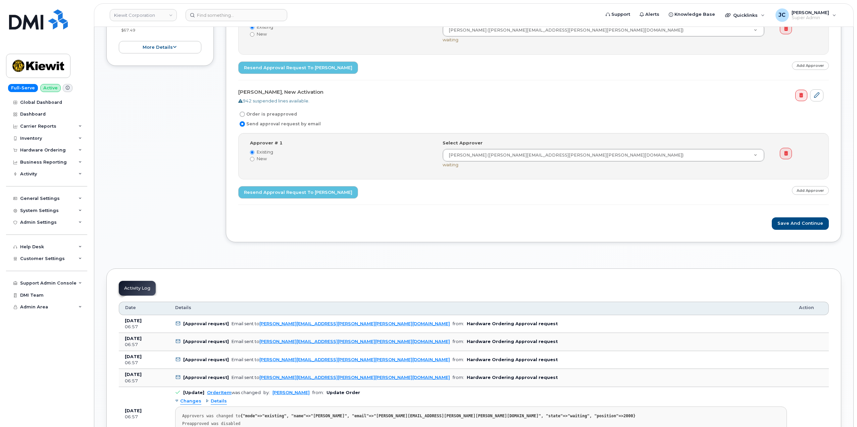
scroll to position [705, 0]
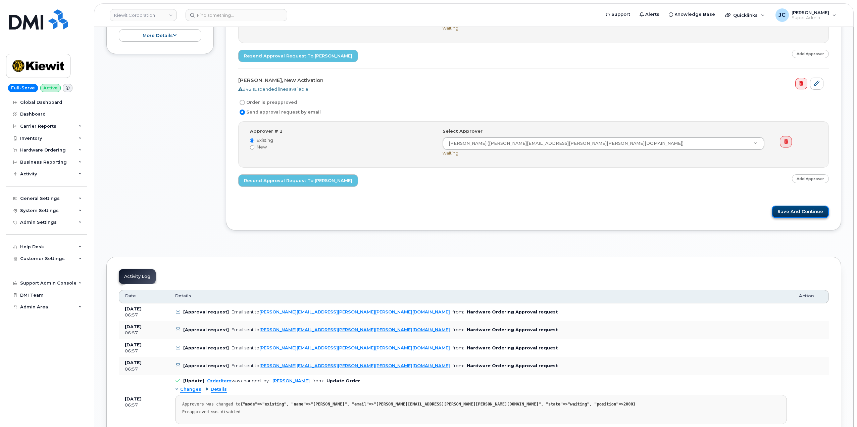
click at [792, 210] on button "Save and Continue" at bounding box center [800, 211] width 57 height 12
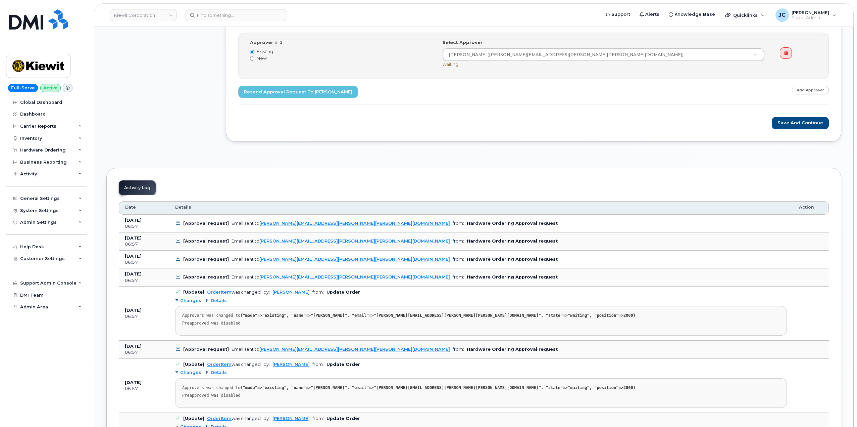
scroll to position [806, 0]
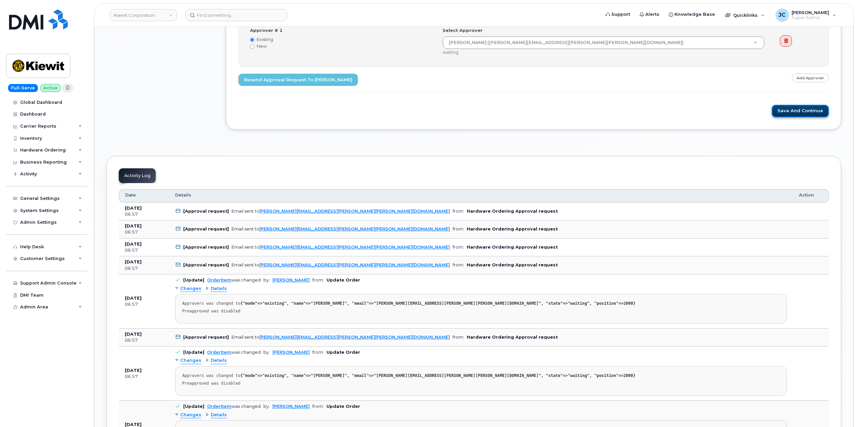
click at [800, 114] on button "Save and Continue" at bounding box center [800, 111] width 57 height 12
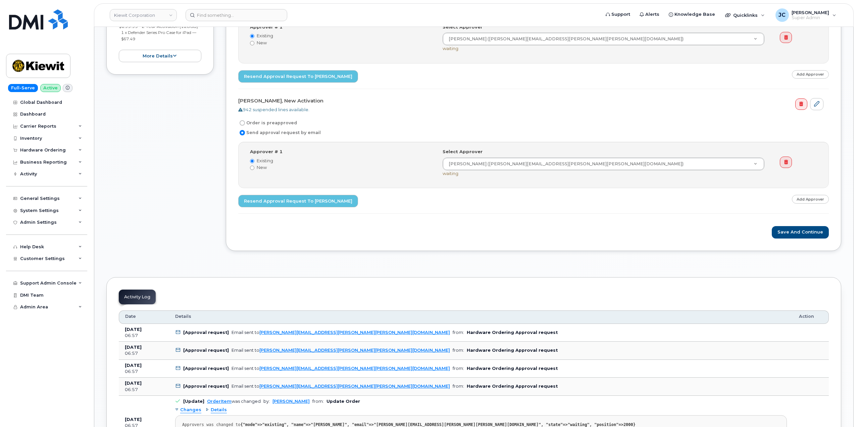
scroll to position [806, 0]
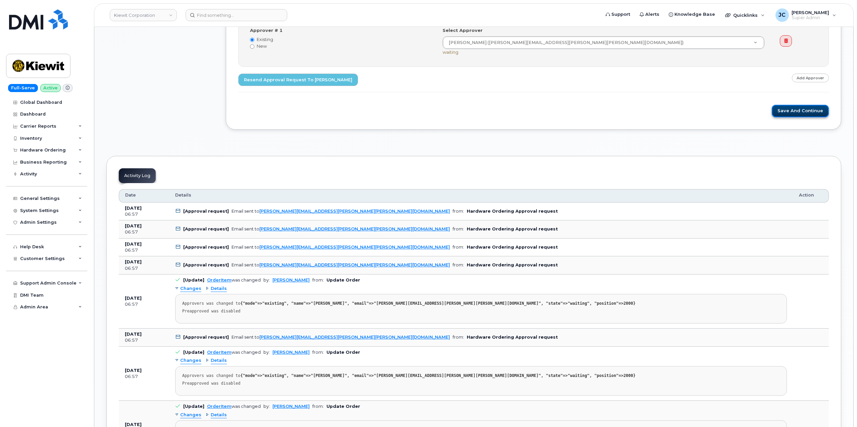
click at [791, 111] on button "Save and Continue" at bounding box center [800, 111] width 57 height 12
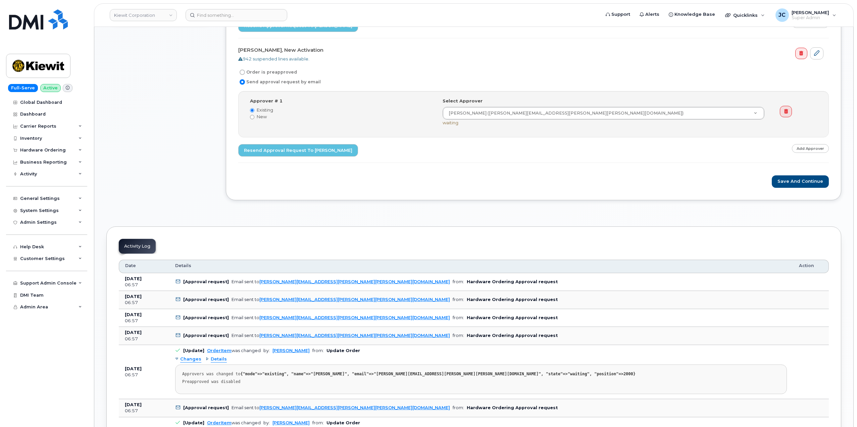
scroll to position [772, 0]
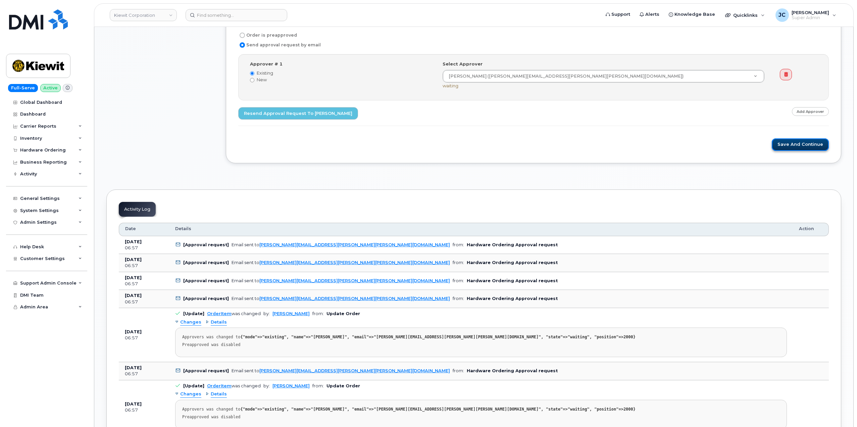
click at [796, 143] on button "Save and Continue" at bounding box center [800, 144] width 57 height 12
